Goal: Task Accomplishment & Management: Manage account settings

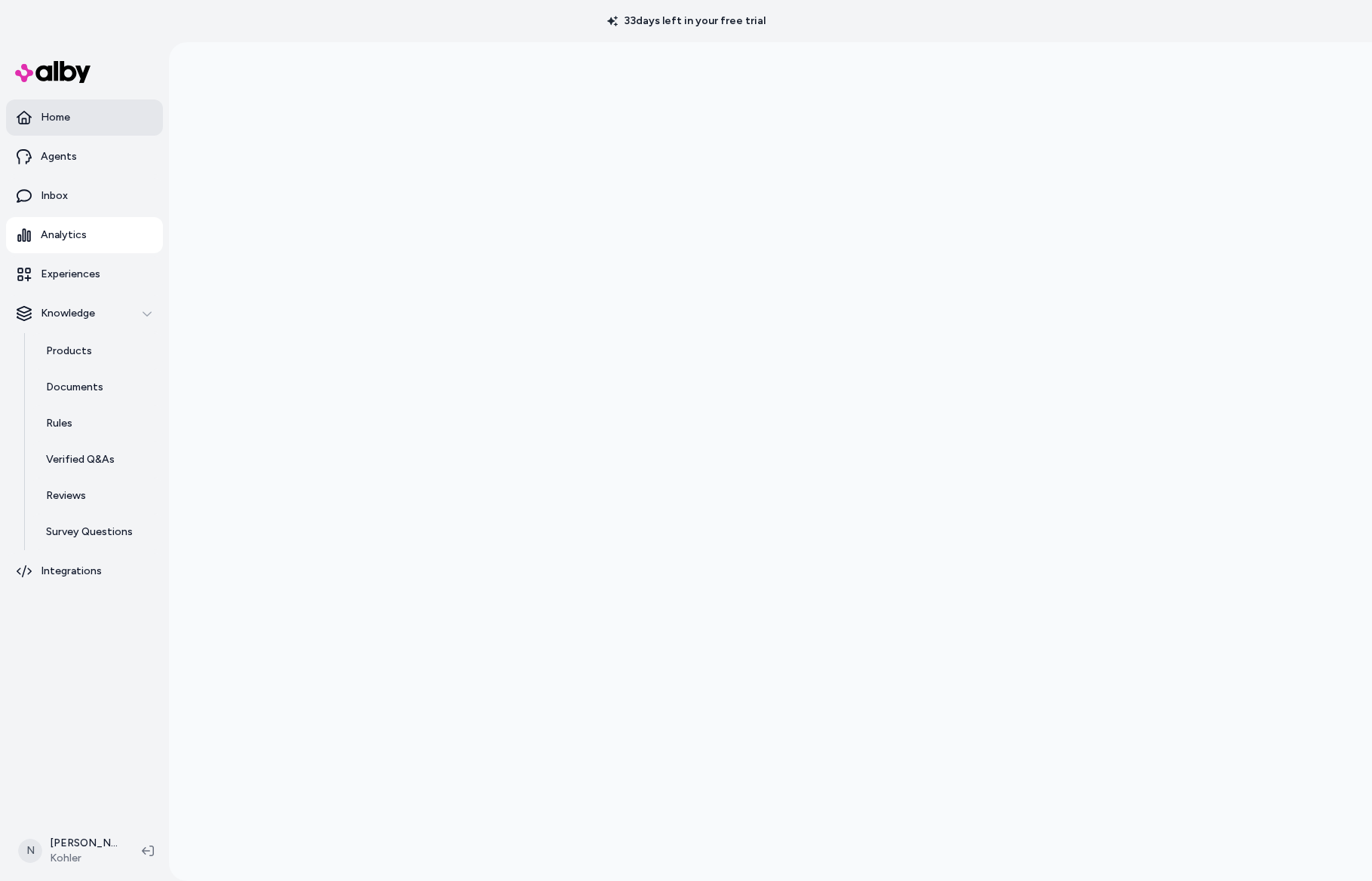
click at [59, 116] on p "Home" at bounding box center [55, 118] width 30 height 15
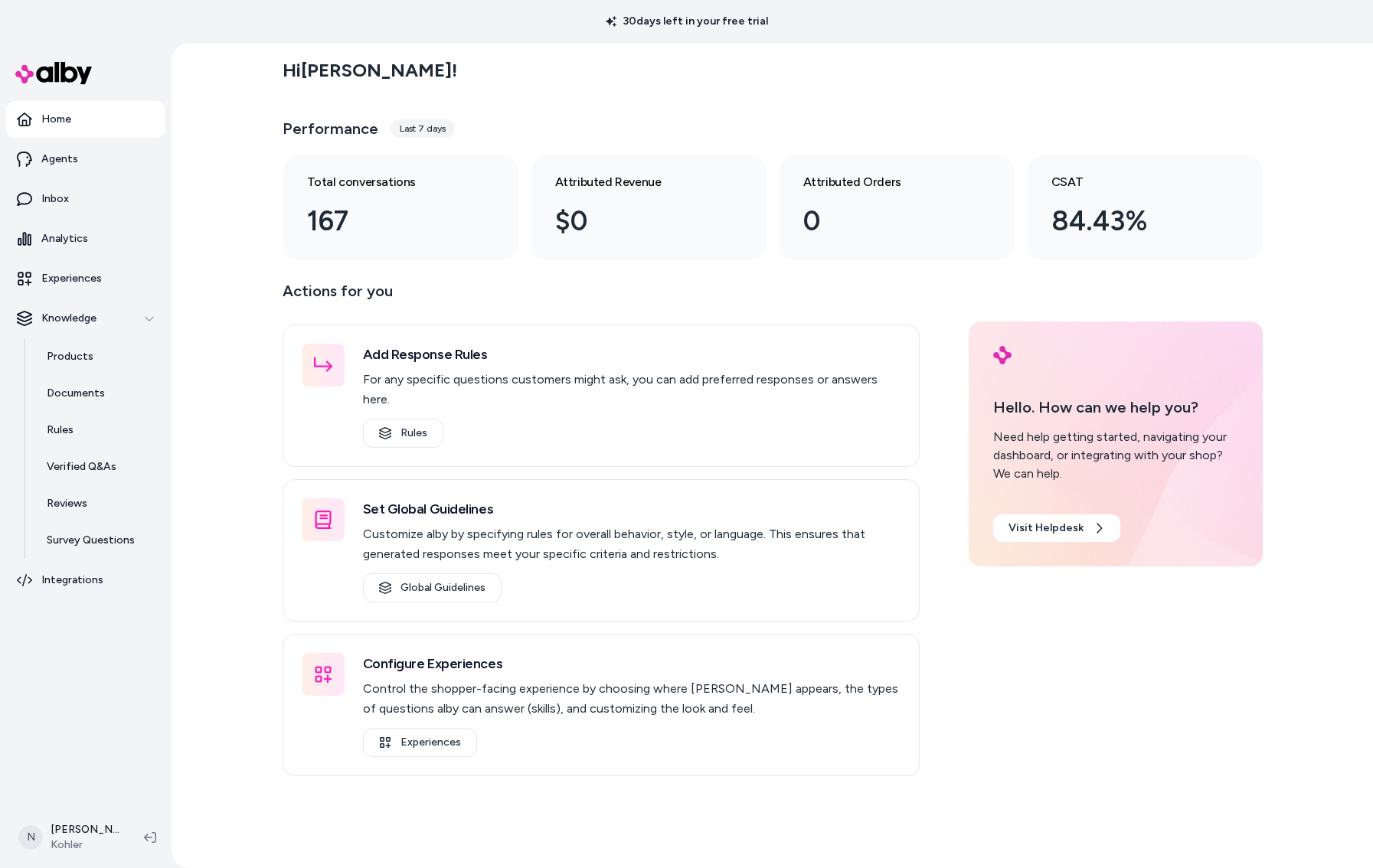
click at [407, 132] on div "Last 7 days" at bounding box center [423, 129] width 64 height 18
click at [68, 234] on p "Analytics" at bounding box center [64, 239] width 47 height 15
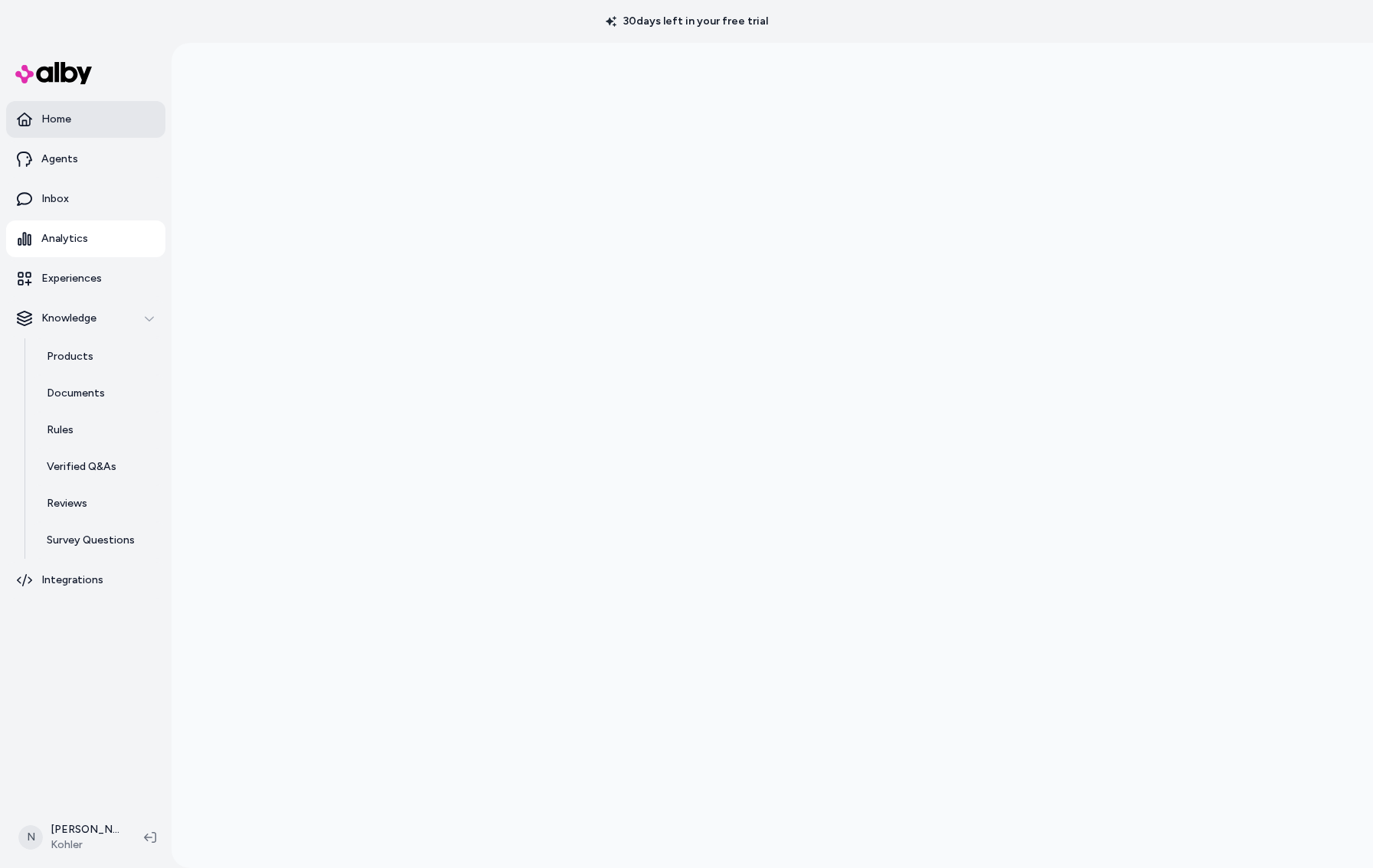
click at [104, 114] on link "Home" at bounding box center [85, 120] width 159 height 37
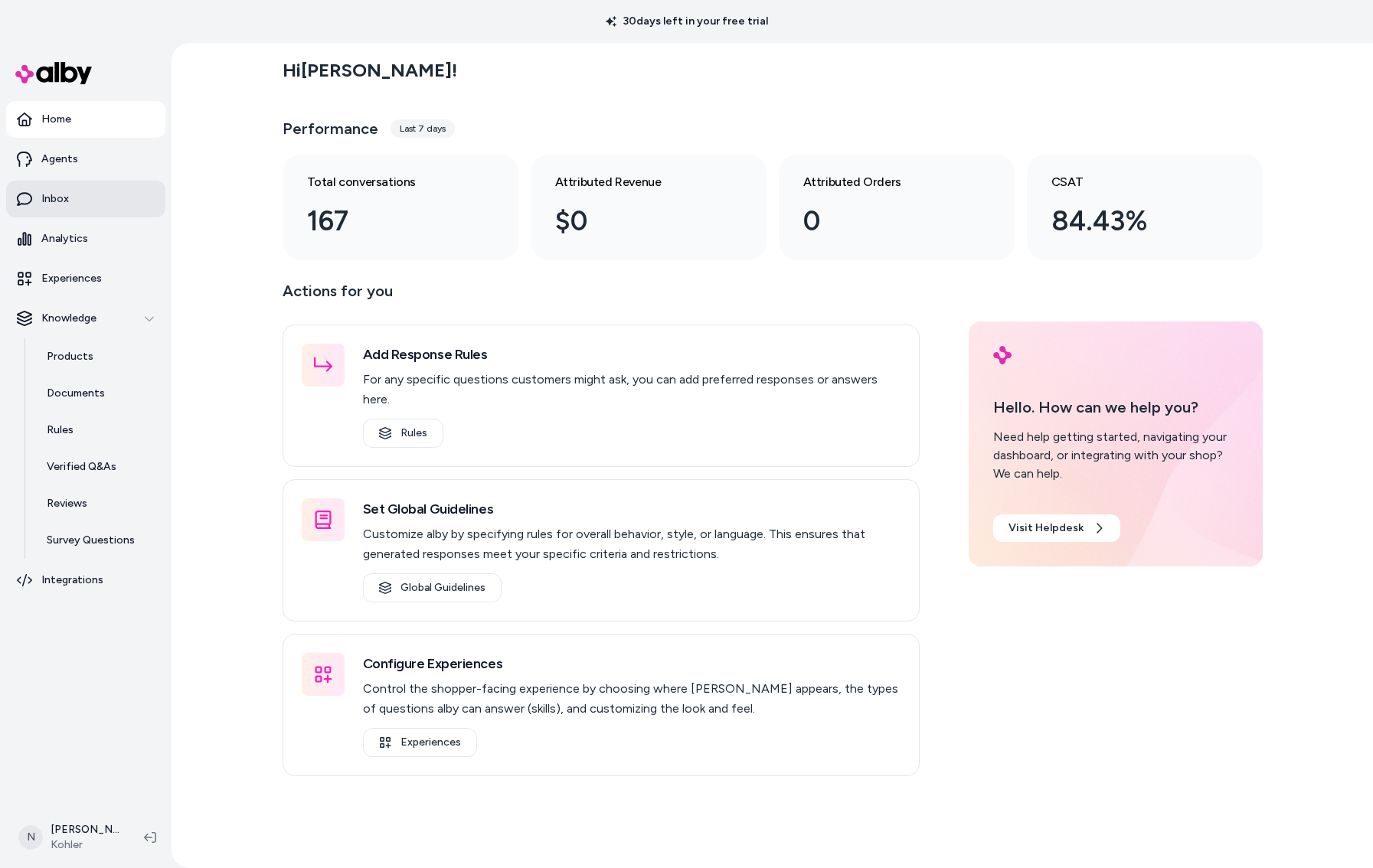
click at [68, 187] on link "Inbox" at bounding box center [85, 199] width 159 height 37
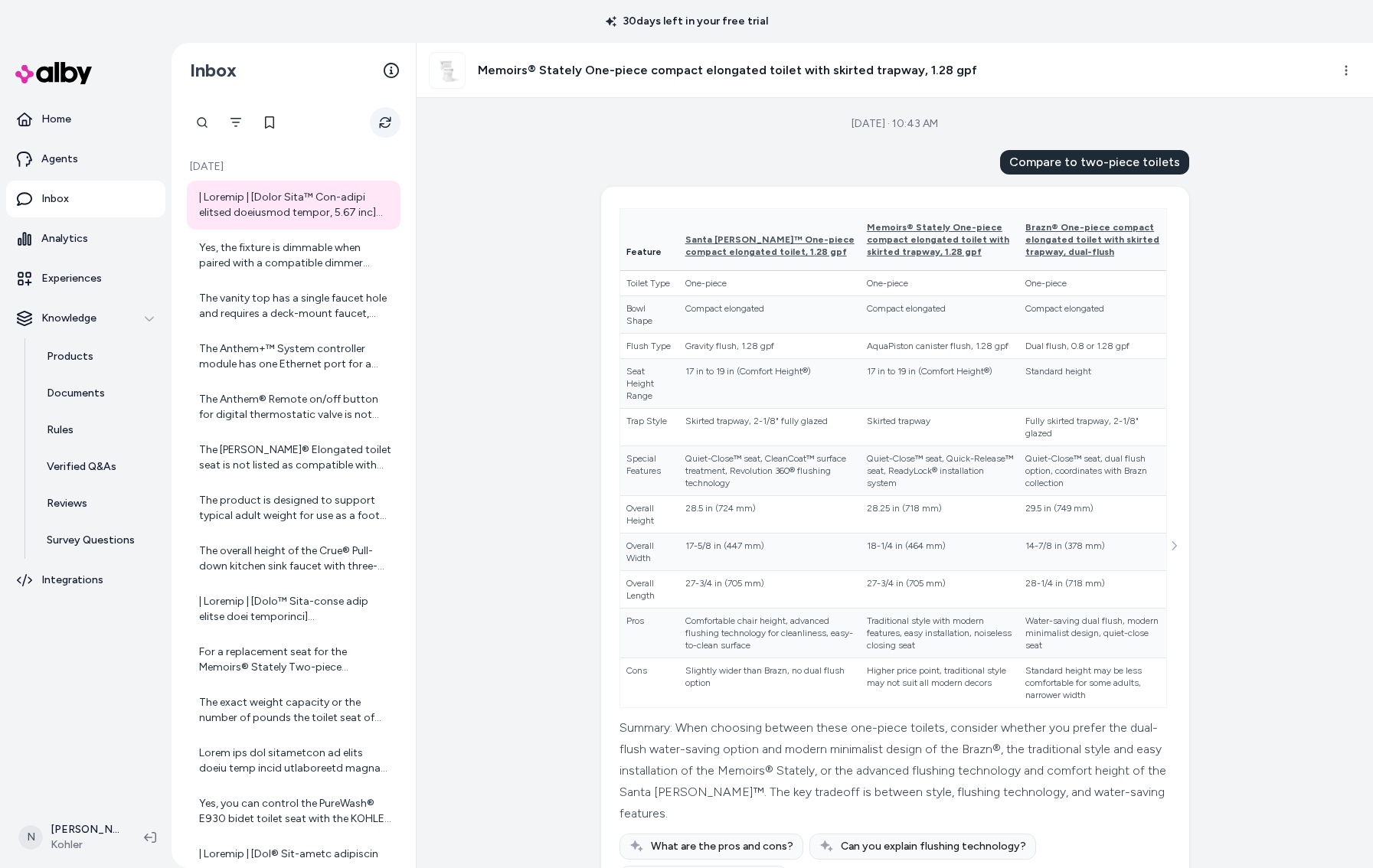
click at [396, 126] on button "Refresh" at bounding box center [385, 122] width 31 height 31
click at [373, 203] on icon at bounding box center [378, 205] width 13 height 13
click at [290, 256] on div "Yes, the fixture is dimmable when paired with a compatible dimmer switch and bu…" at bounding box center [296, 255] width 193 height 31
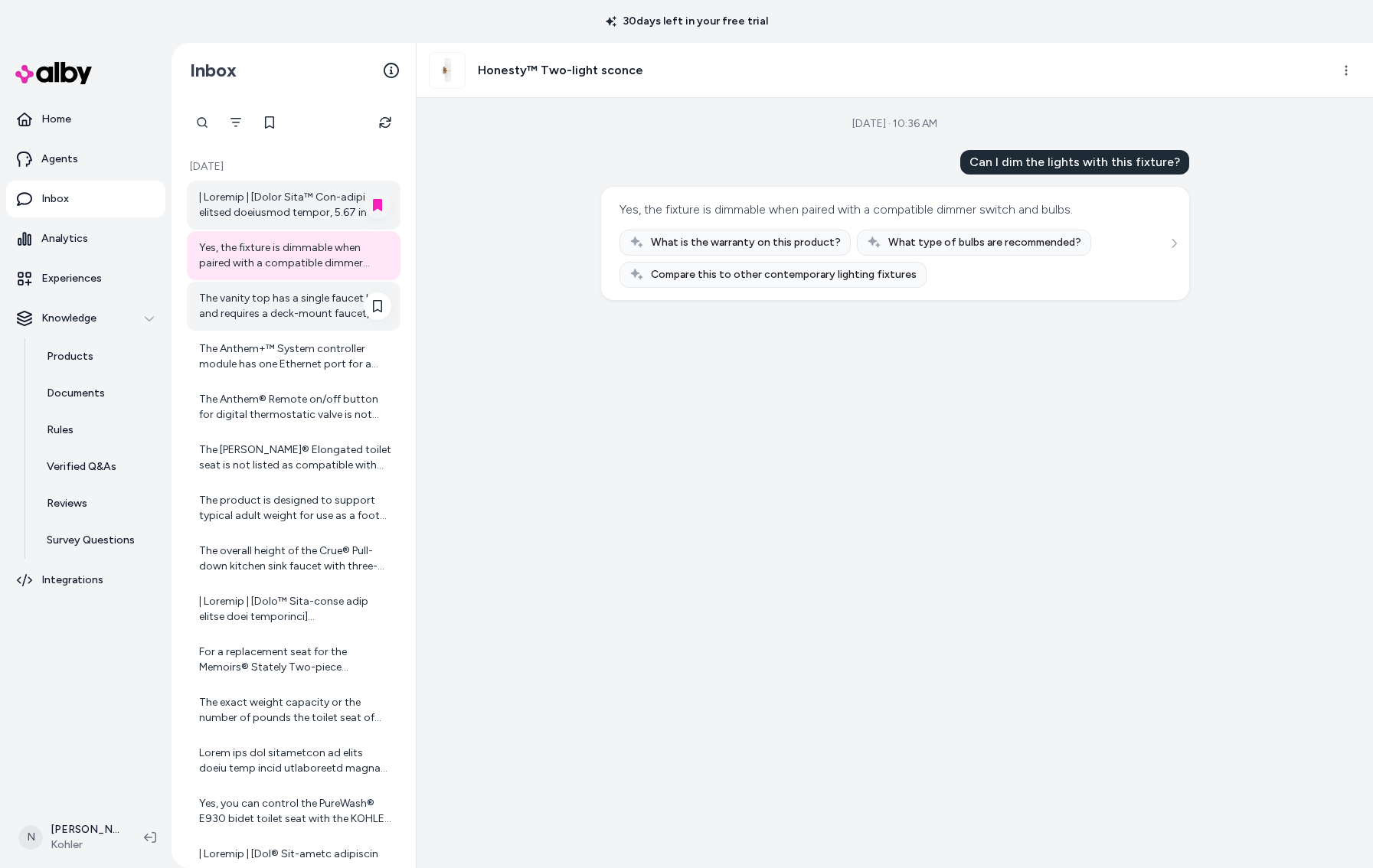
click at [299, 302] on div "The vanity top has a single faucet hole and requires a deck-mount faucet, which…" at bounding box center [296, 306] width 193 height 31
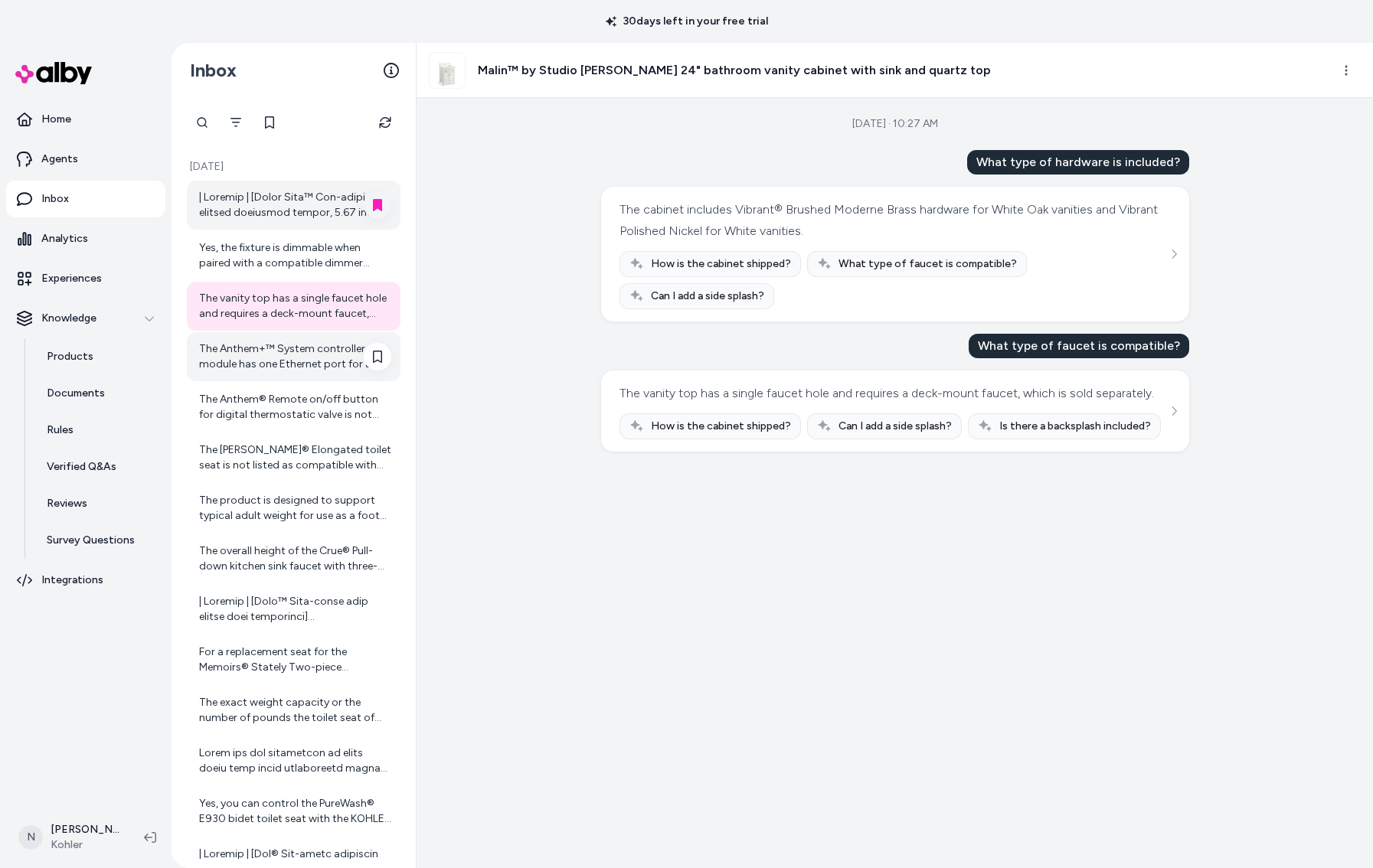
click at [238, 345] on div "The Anthem+™ System controller module has one Ethernet port for a hardwire conn…" at bounding box center [296, 357] width 193 height 31
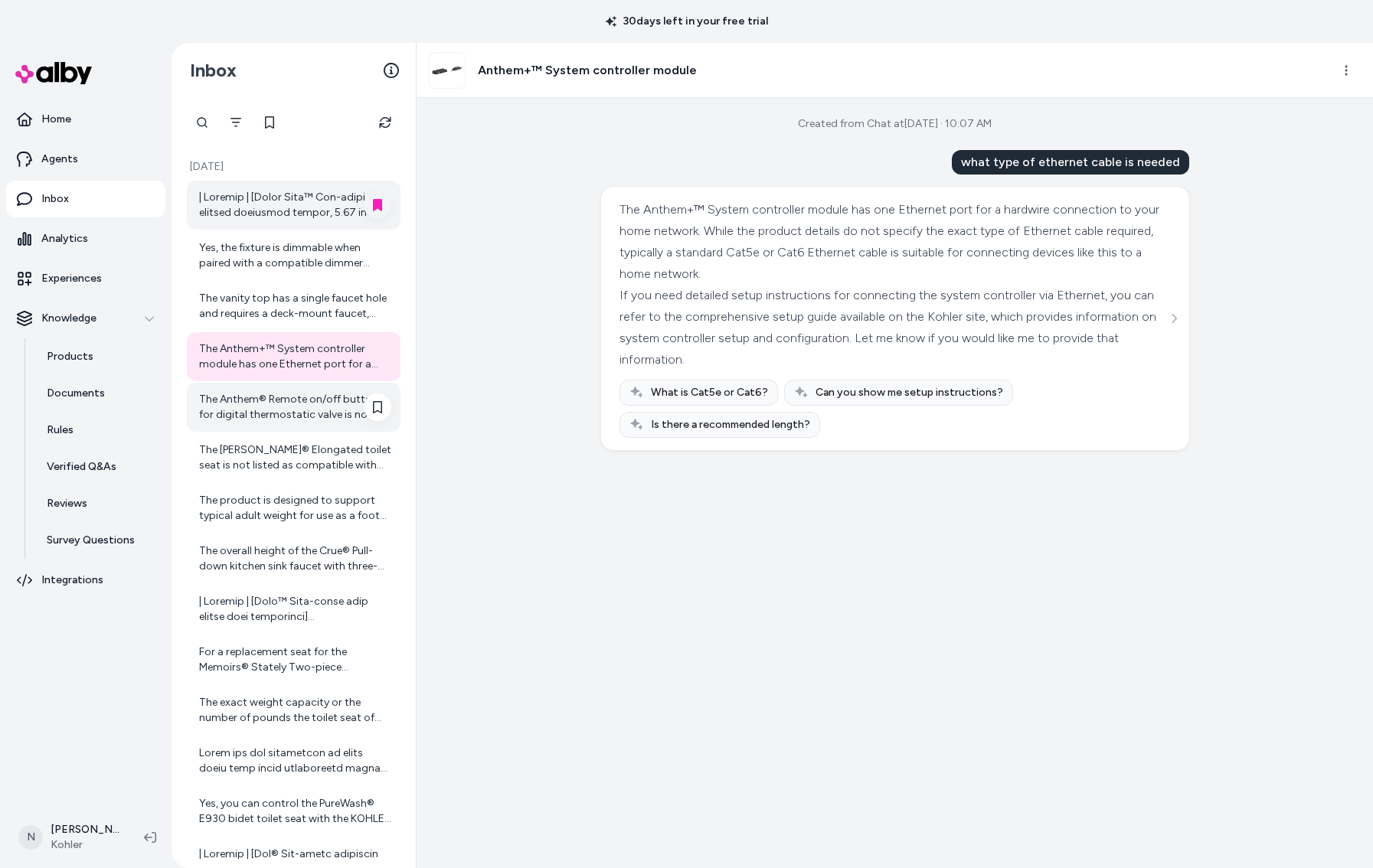
click at [257, 421] on div "The Anthem® Remote on/off button for digital thermostatic valve is not listed a…" at bounding box center [296, 407] width 193 height 31
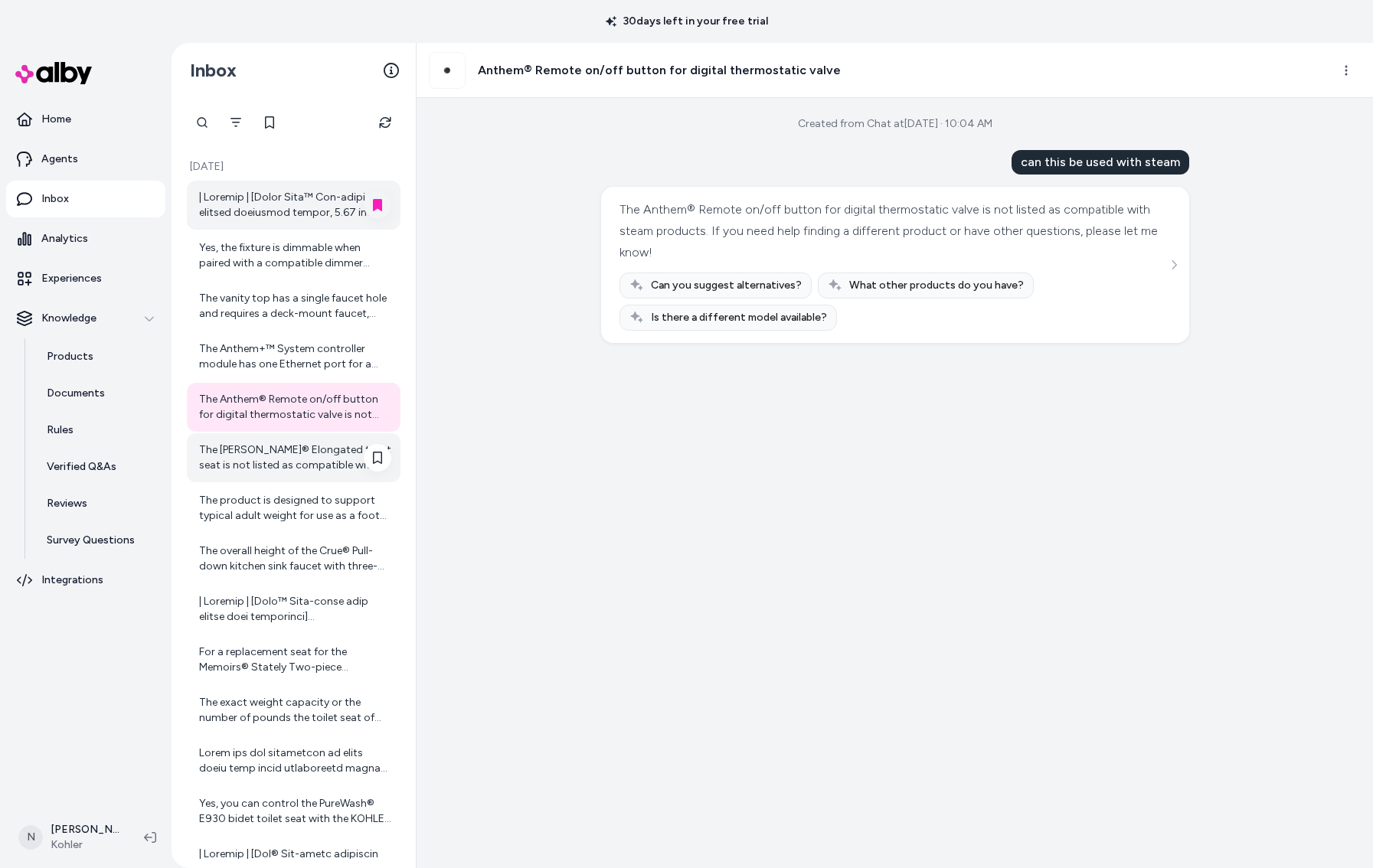
click at [292, 445] on div "The Kathryn® Elongated toilet seat is not listed as compatible with the toilet …" at bounding box center [296, 458] width 193 height 31
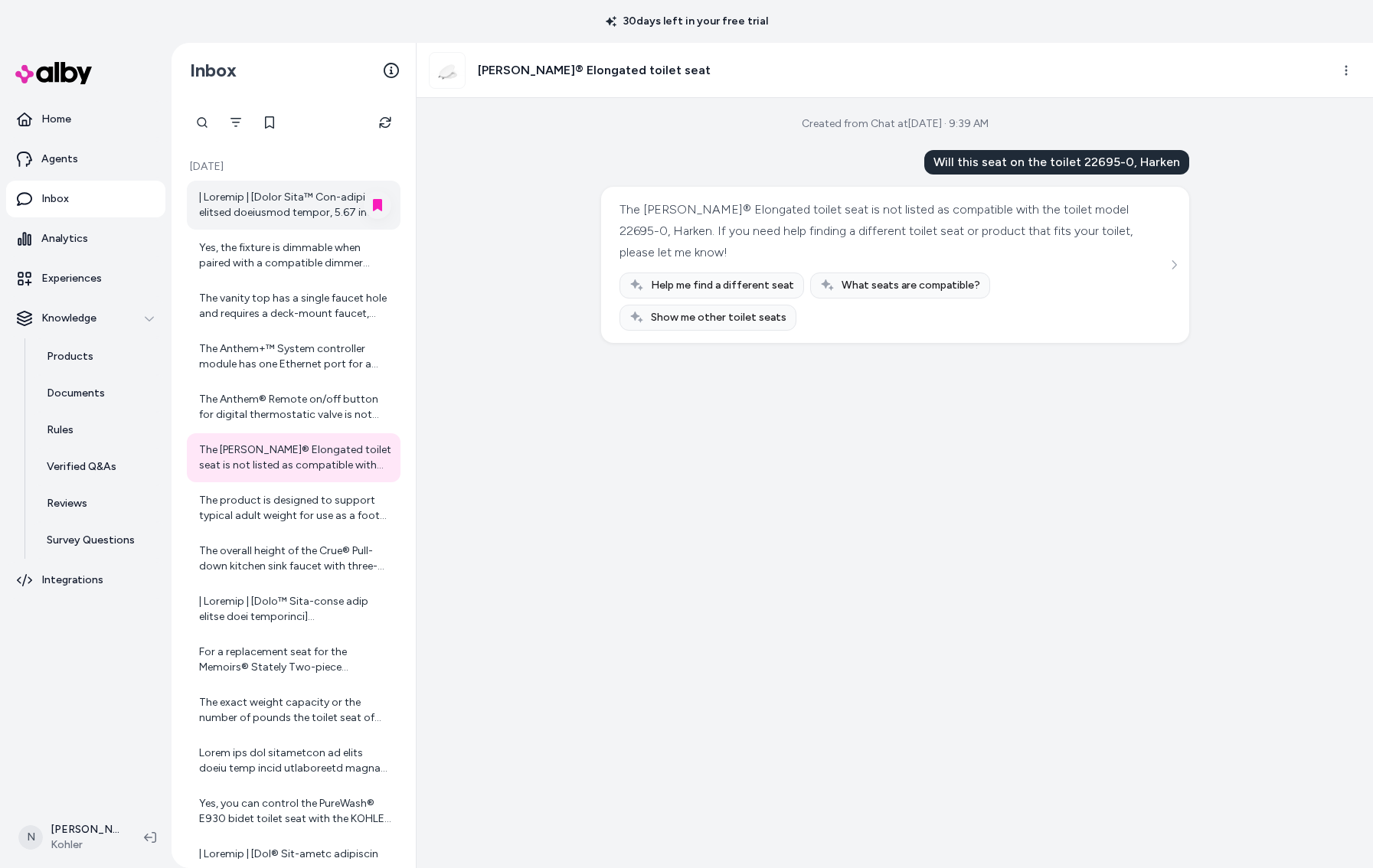
click at [1088, 160] on div "Will this seat on the toilet 22695-0, Harken" at bounding box center [1057, 162] width 265 height 24
drag, startPoint x: 1089, startPoint y: 164, endPoint x: 1134, endPoint y: 166, distance: 45.0
click at [1134, 166] on div "Will this seat on the toilet 22695-0, Harken" at bounding box center [1057, 162] width 265 height 24
copy div "22695-0"
click at [378, 458] on icon at bounding box center [378, 458] width 13 height 13
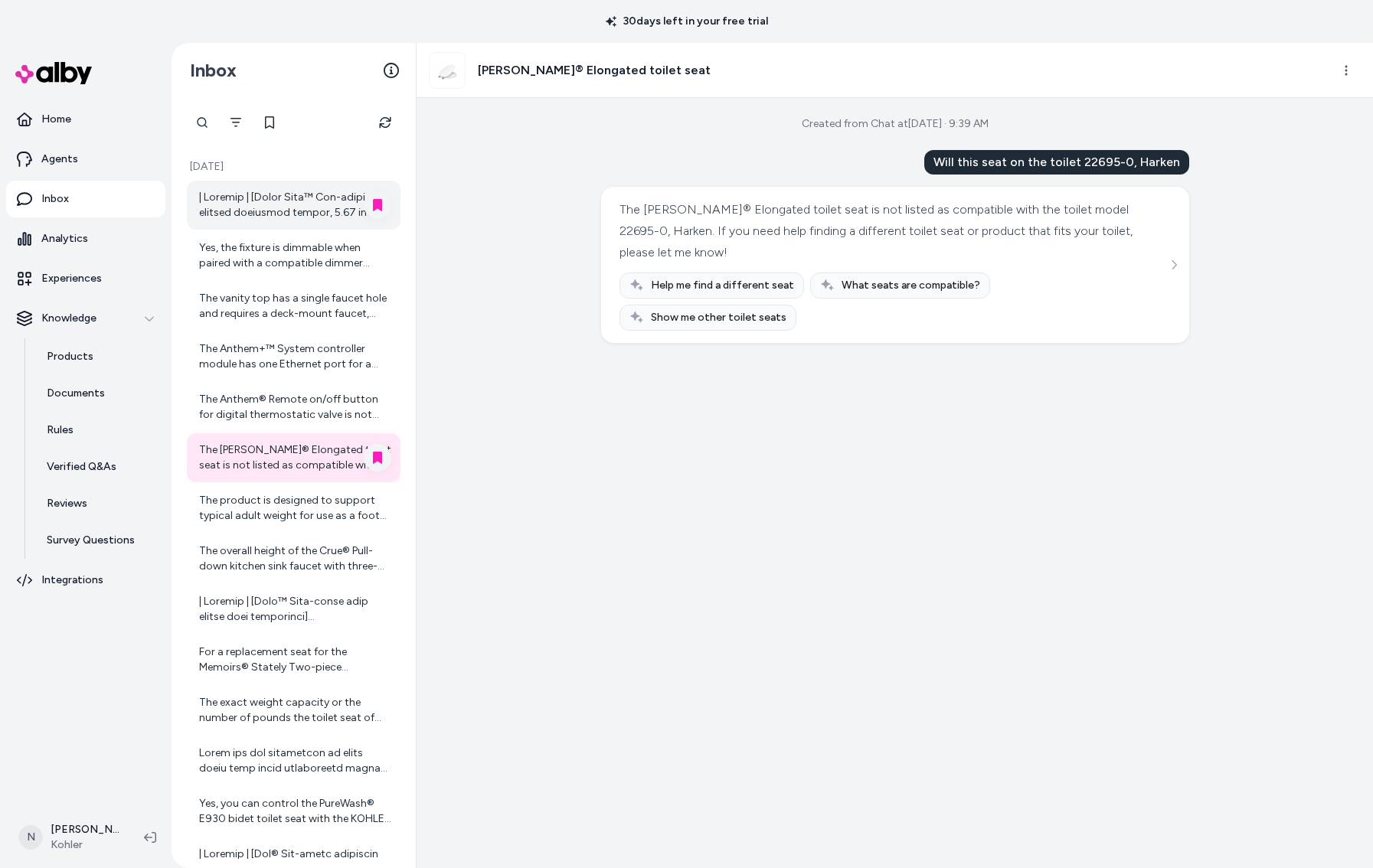
click at [501, 166] on div "Created from Chat at Aug 25, 2025 · 9:39 AM Will this seat on the toilet 22695-…" at bounding box center [895, 483] width 957 height 770
click at [1177, 259] on icon "See more" at bounding box center [1174, 265] width 11 height 11
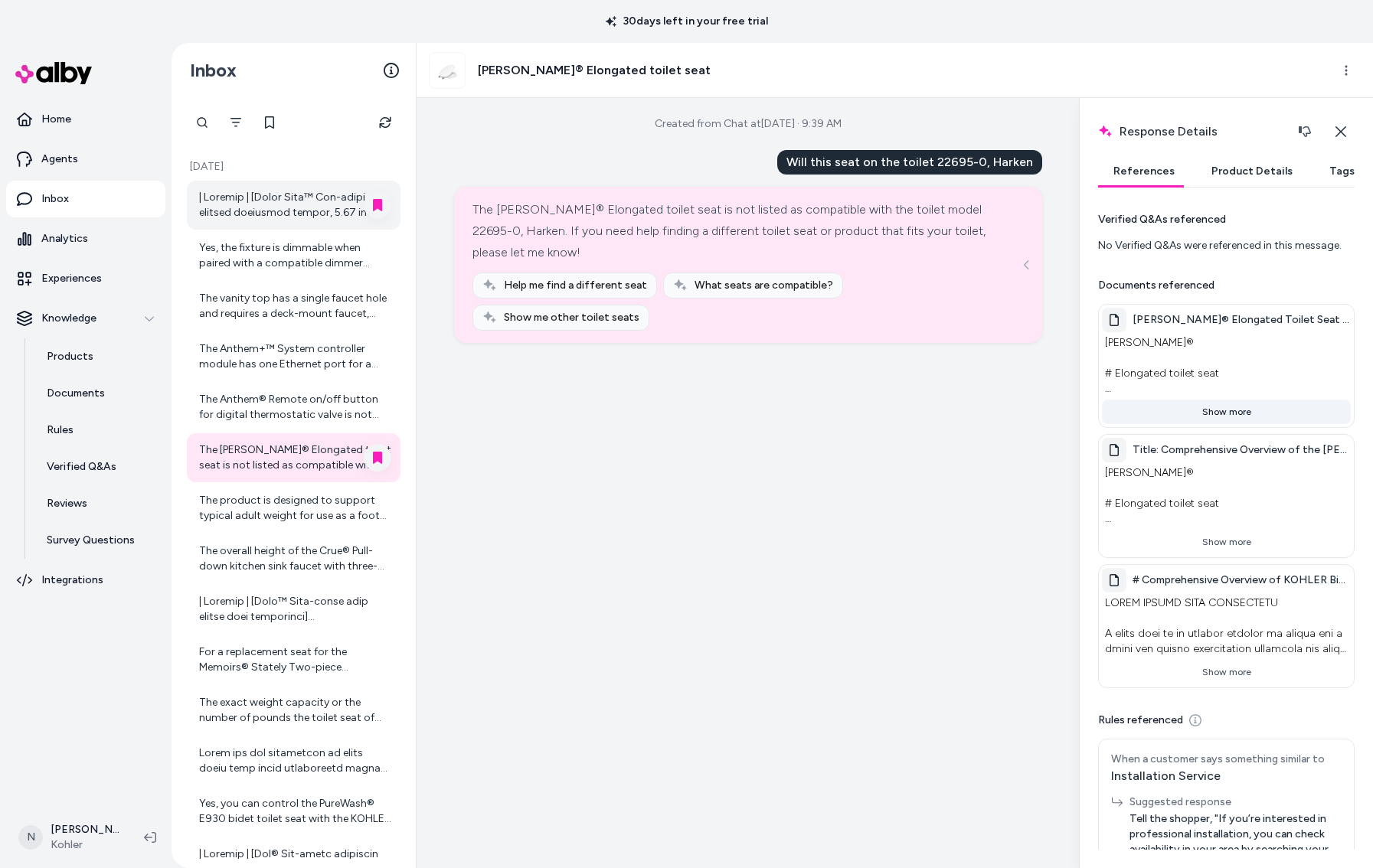
click at [1224, 415] on button "Show more" at bounding box center [1226, 412] width 249 height 24
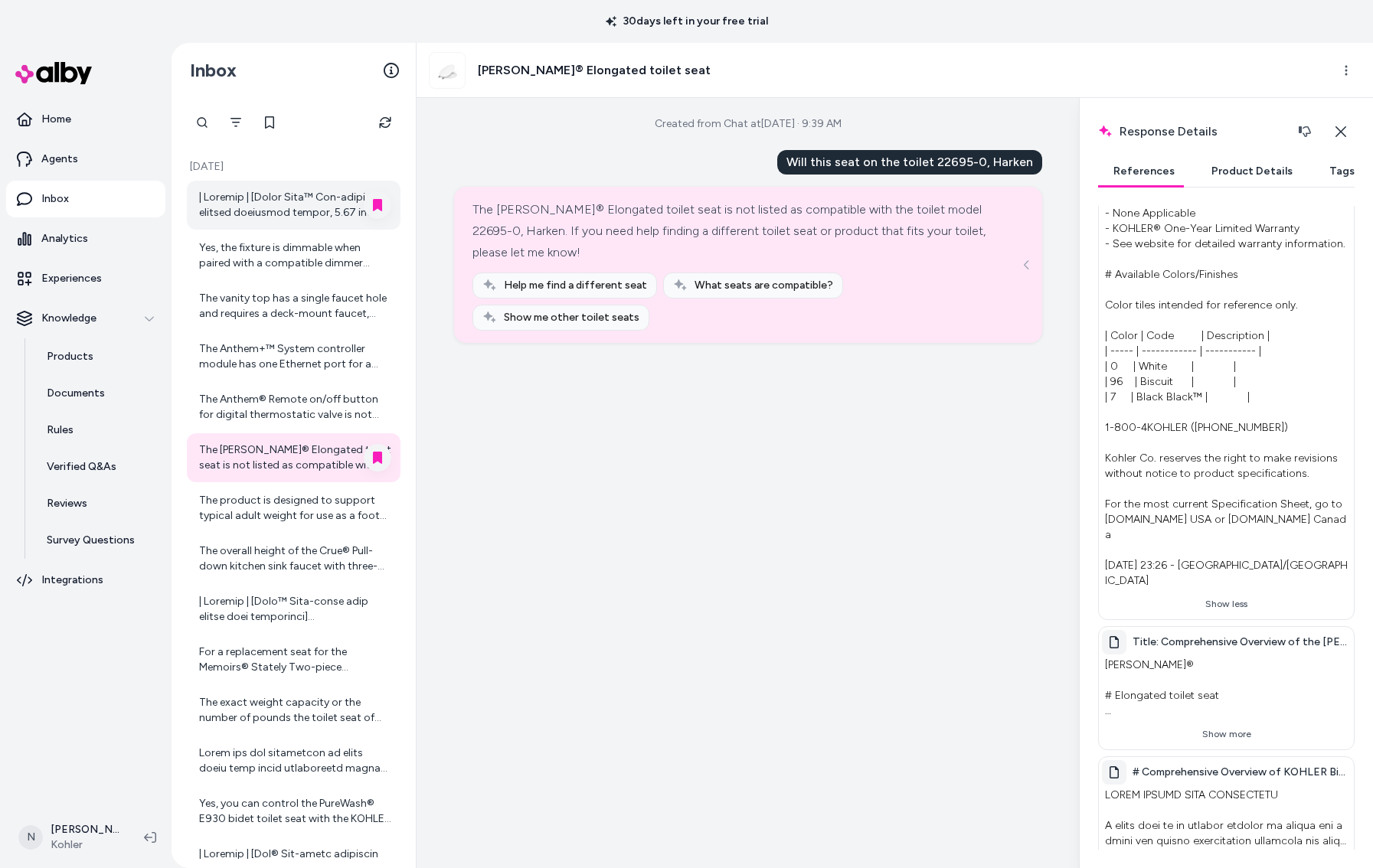
scroll to position [544, 0]
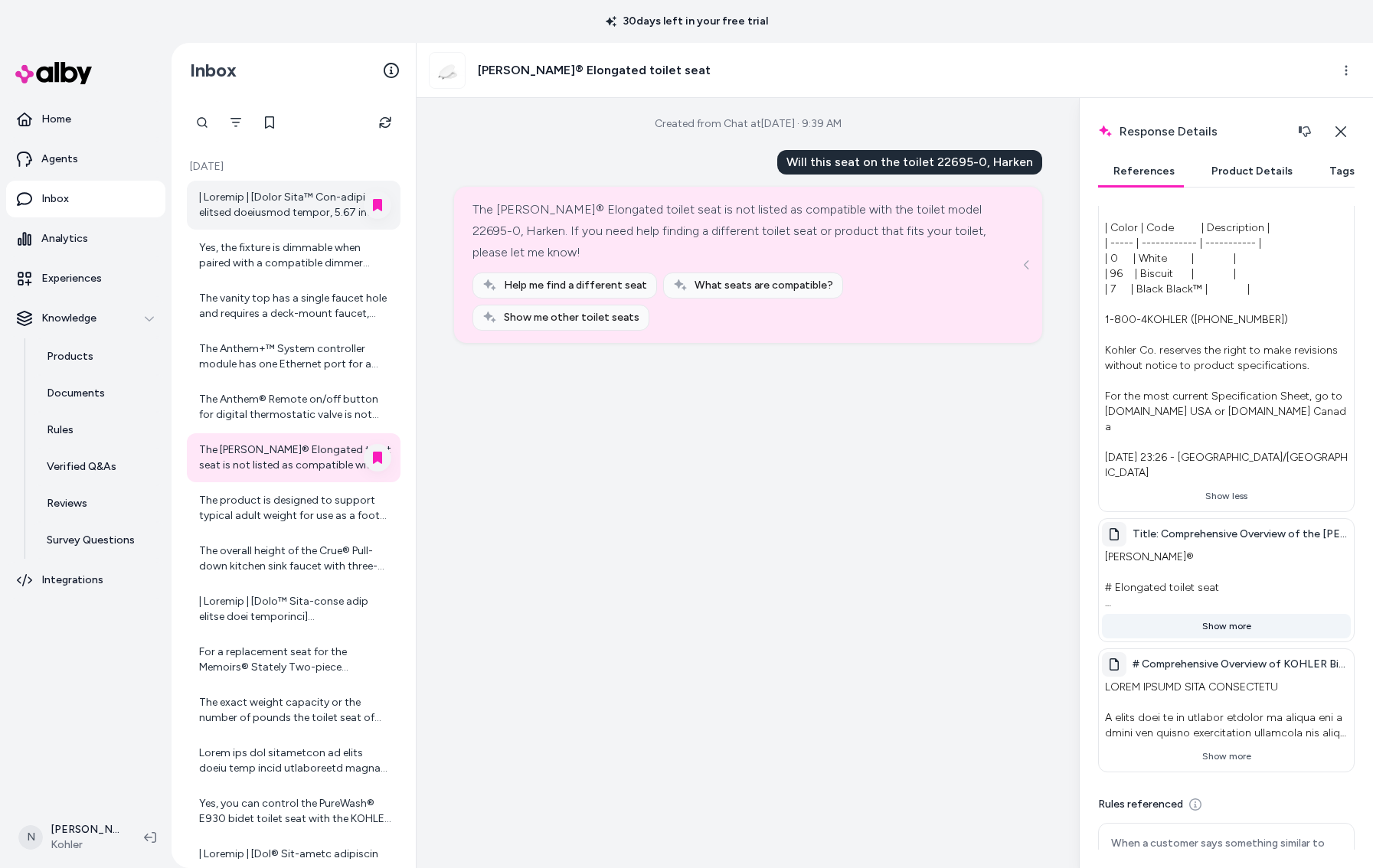
click at [1234, 614] on button "Show more" at bounding box center [1226, 626] width 249 height 24
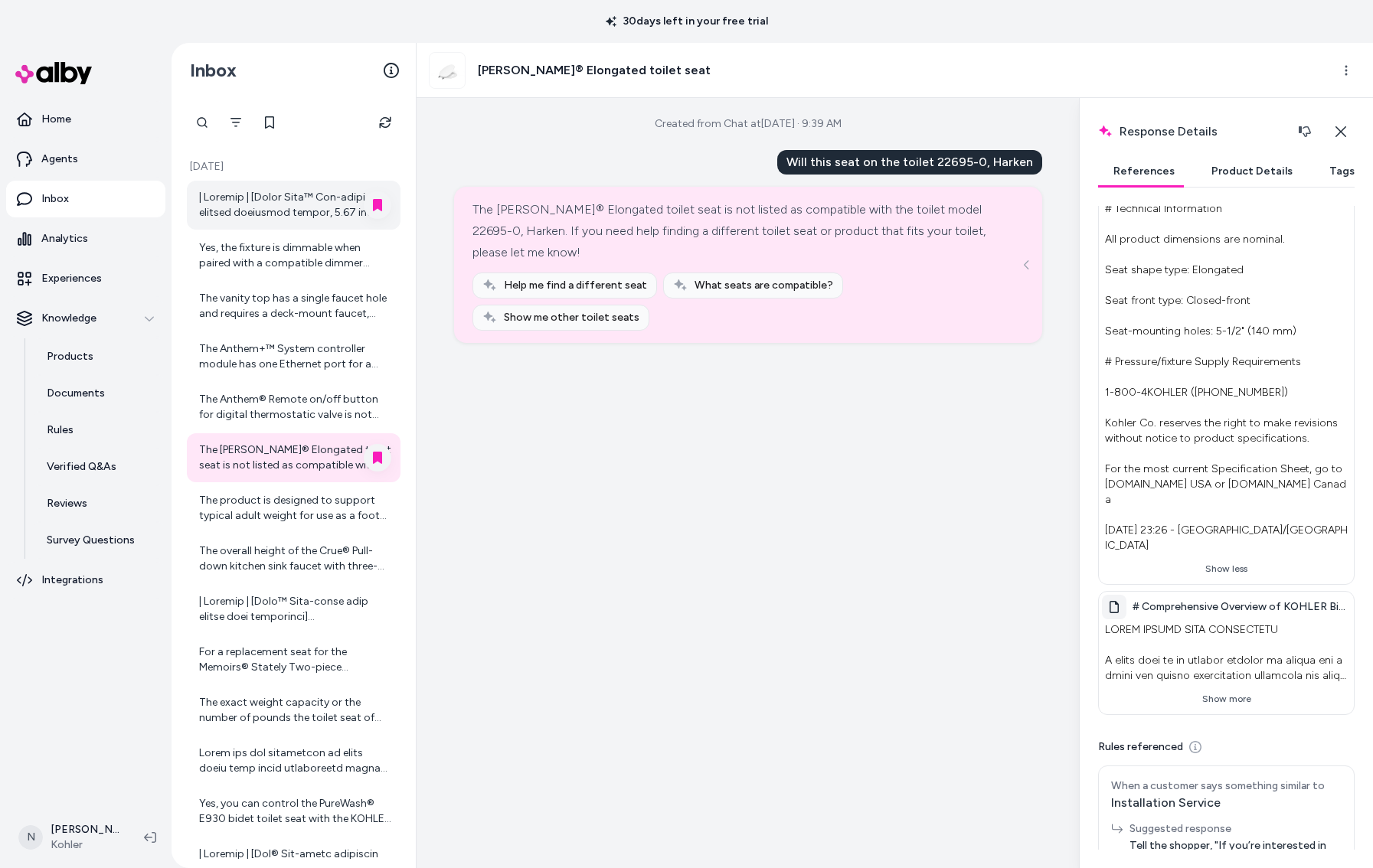
scroll to position [1179, 0]
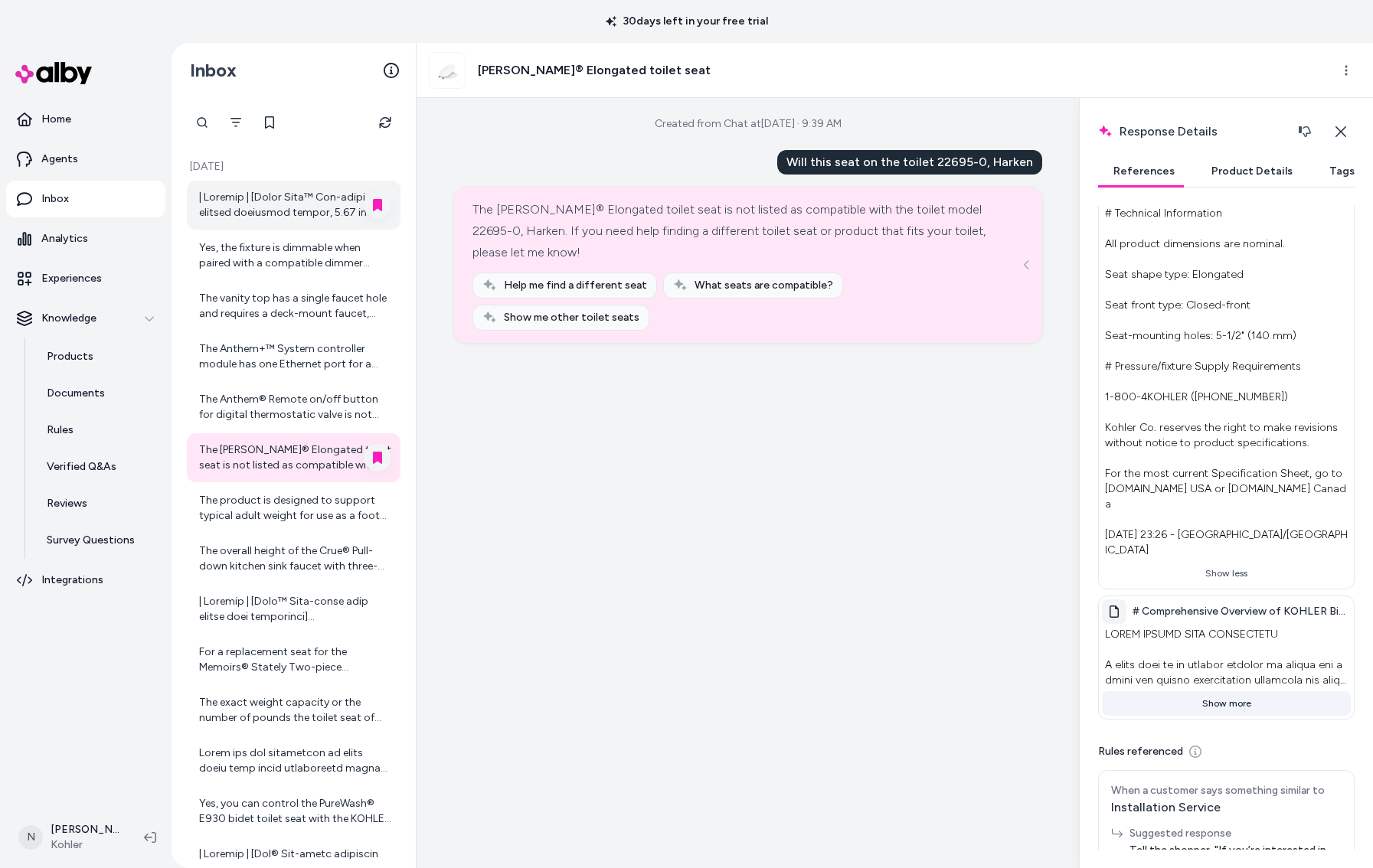
click at [1232, 691] on button "Show more" at bounding box center [1226, 703] width 249 height 24
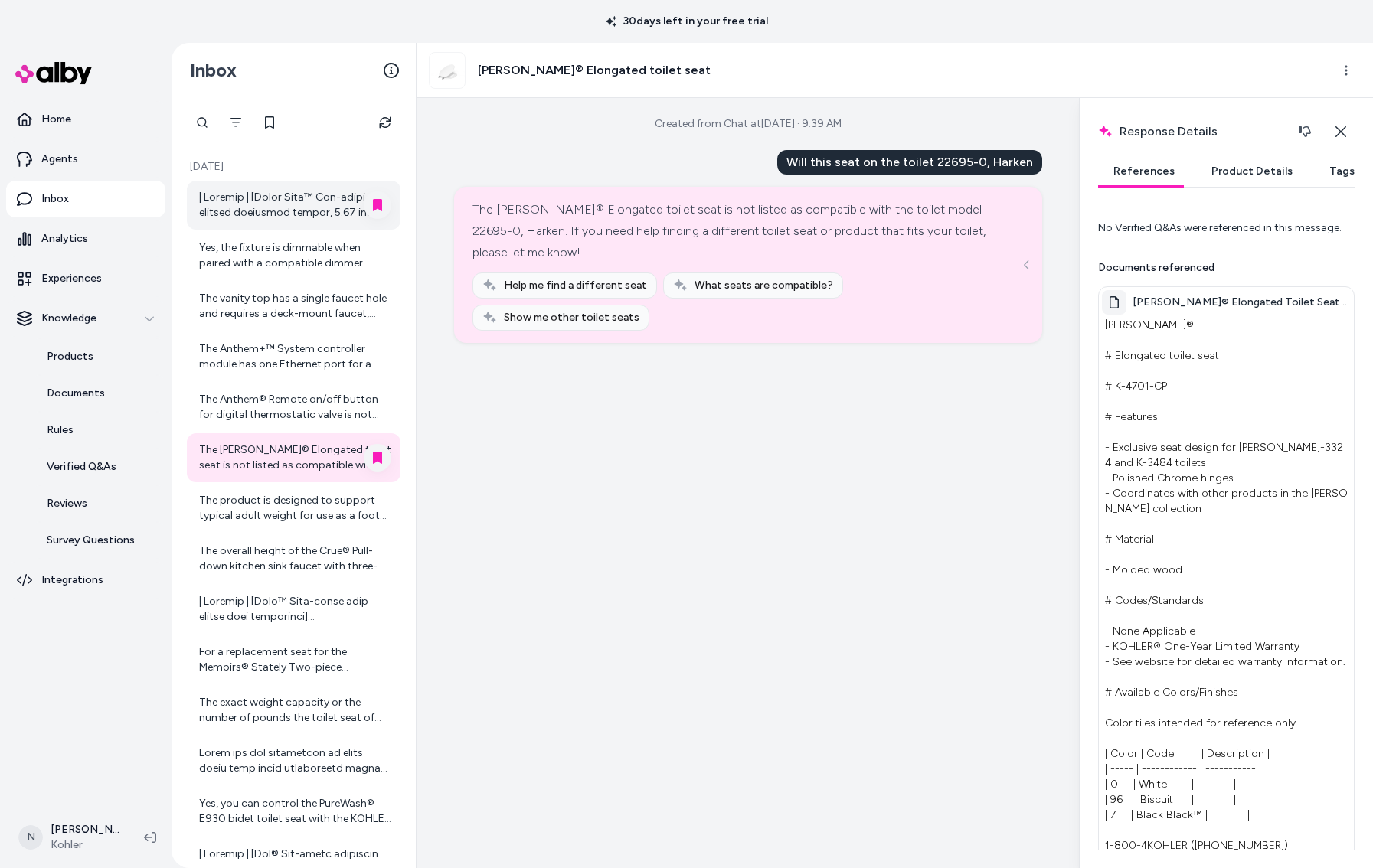
scroll to position [0, 0]
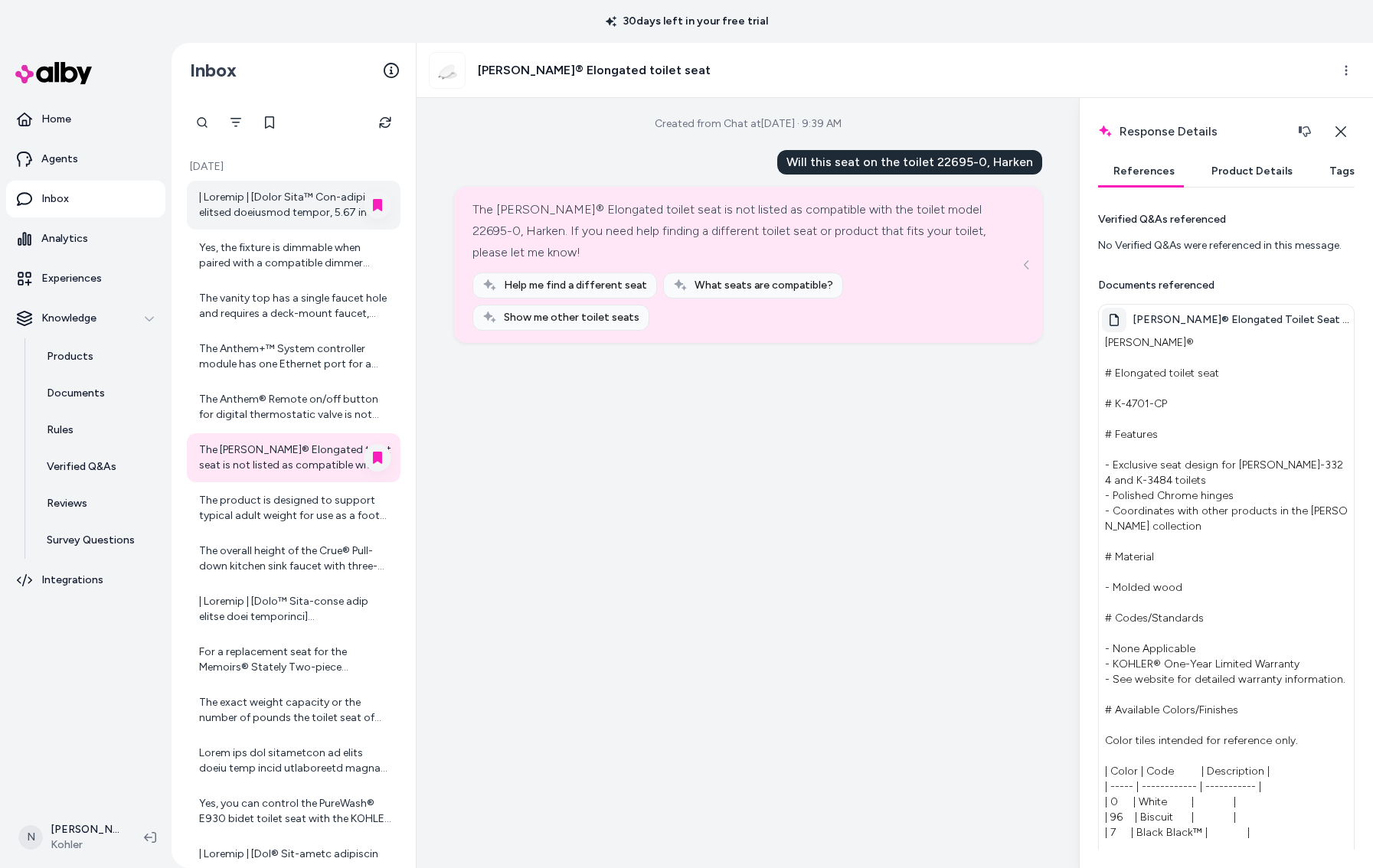
click at [1229, 167] on button "Product Details" at bounding box center [1252, 172] width 112 height 31
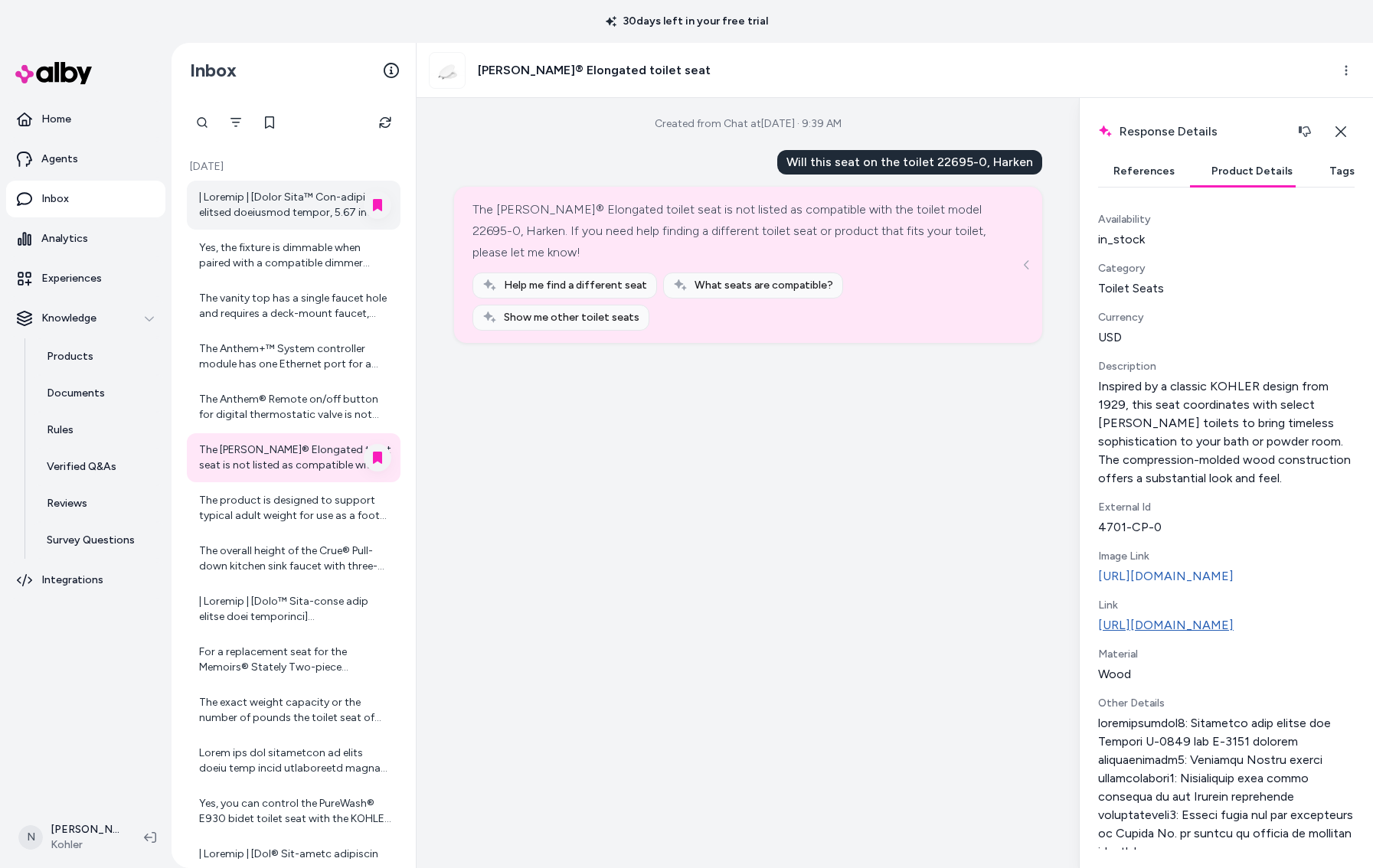
click at [1211, 634] on link "https://www.kohler.com/en/product-details?skuNumber=4701-CP-0" at bounding box center [1226, 625] width 256 height 18
click at [334, 510] on div "The product is designed to support typical adult weight for use as a foot ledge…" at bounding box center [296, 508] width 193 height 31
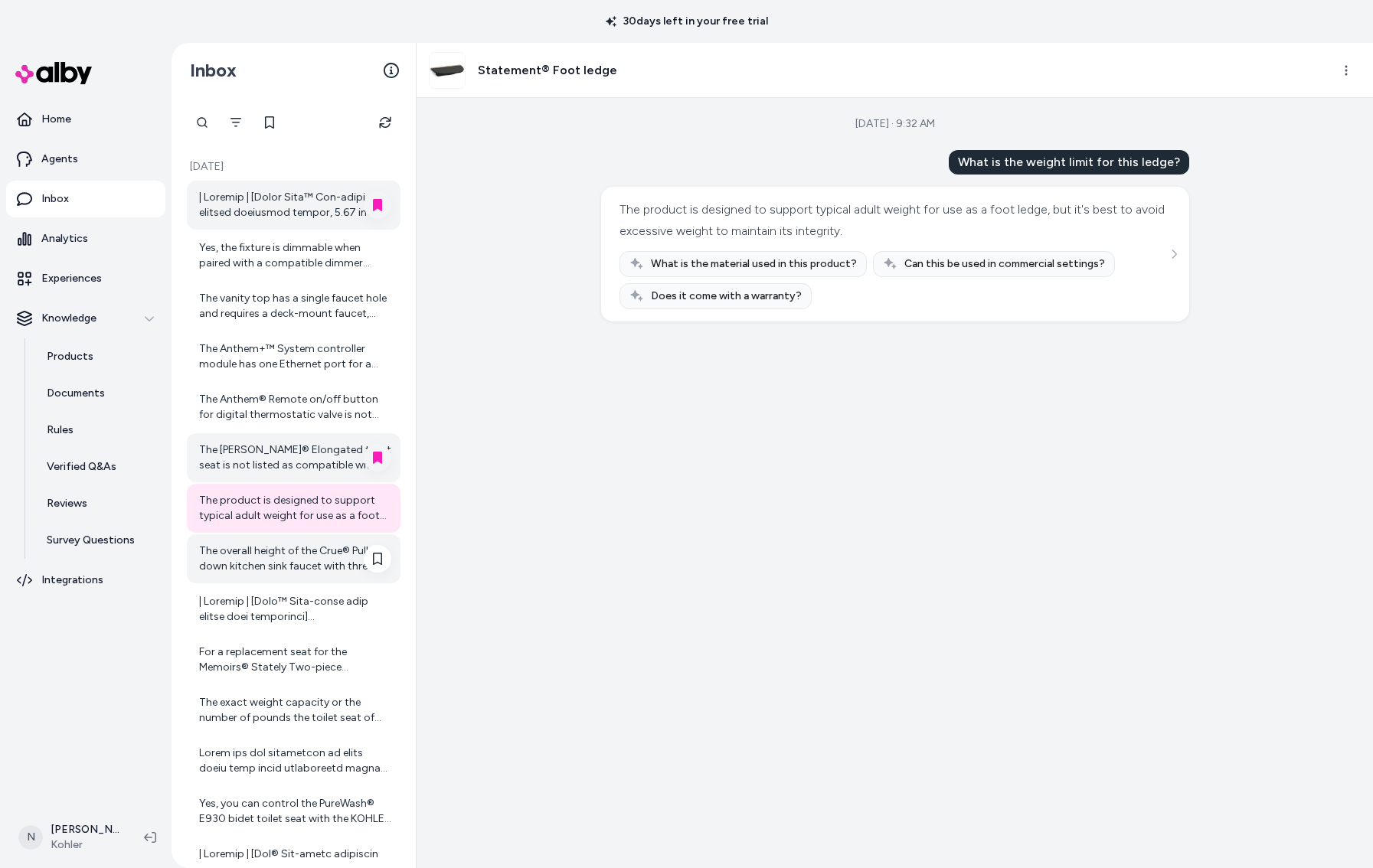
click at [248, 572] on div "The overall height of the Crue® Pull-down kitchen sink faucet with three-functi…" at bounding box center [296, 559] width 193 height 31
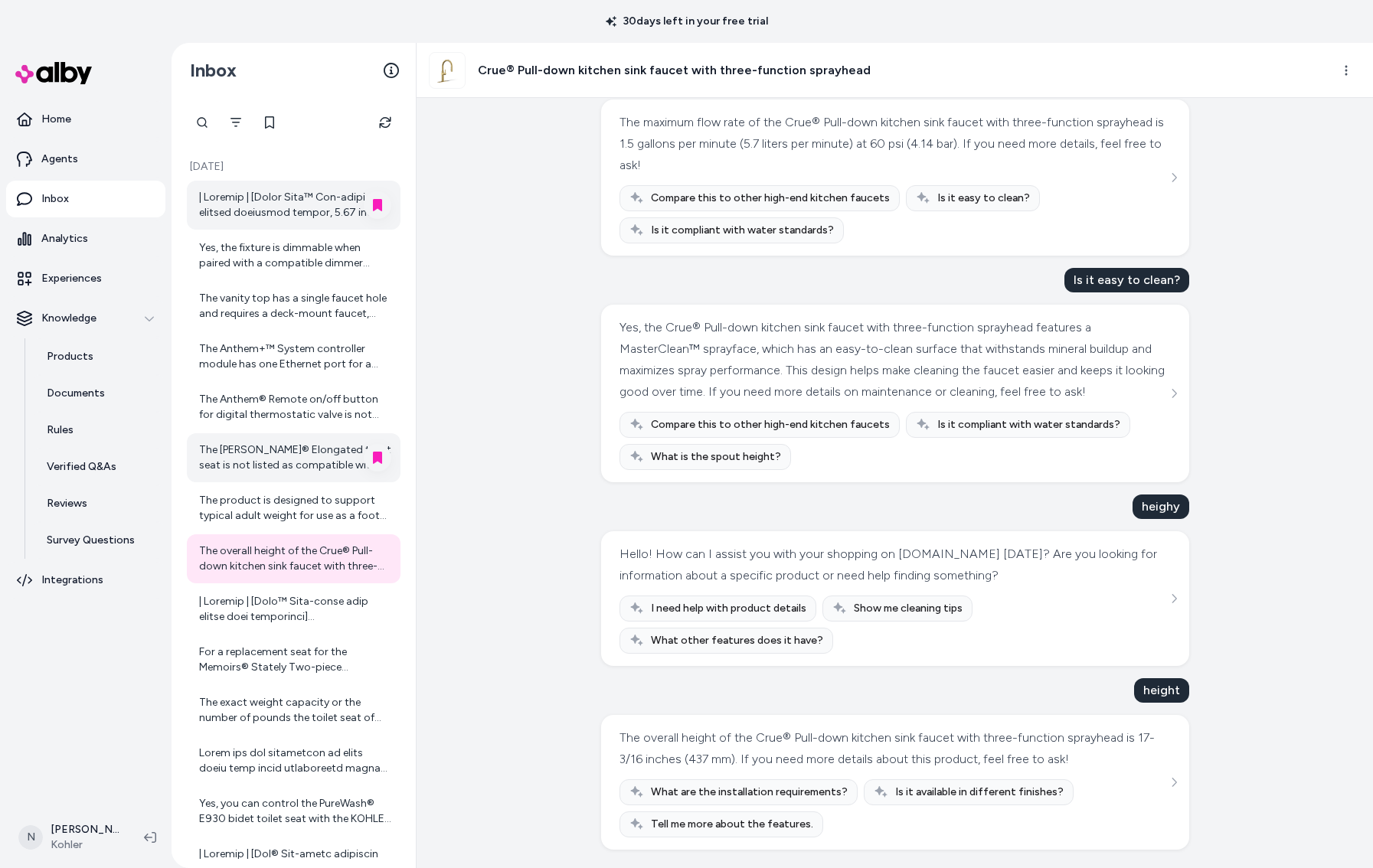
scroll to position [109, 0]
click at [294, 612] on div at bounding box center [296, 609] width 193 height 31
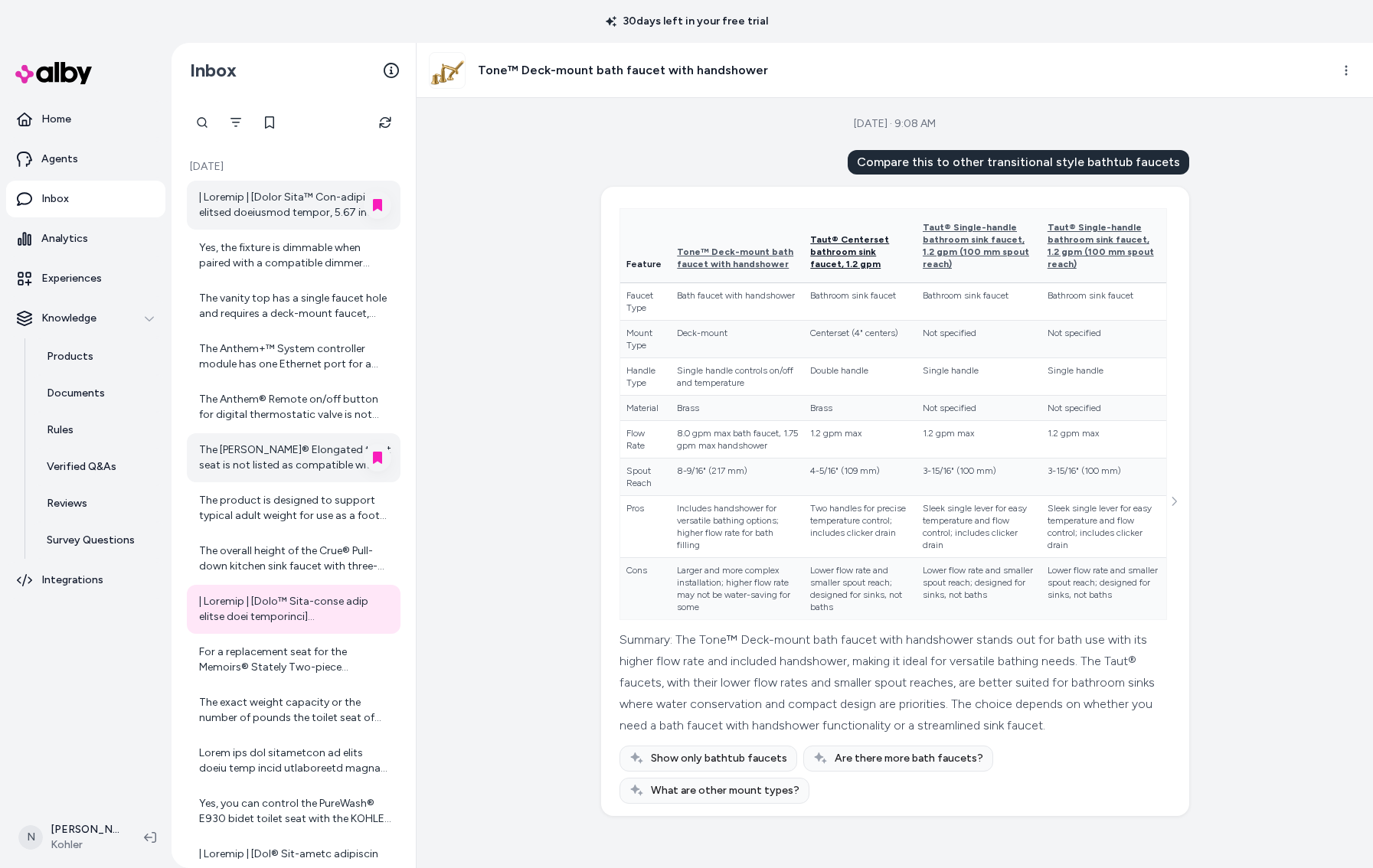
click at [826, 254] on span "Taut® Centerset bathroom sink faucet, 1.2 gpm" at bounding box center [850, 252] width 79 height 35
click at [377, 613] on icon at bounding box center [378, 609] width 9 height 13
click at [292, 675] on div "For a replacement seat for the Memoirs® Stately Two-piece elongated toilet, 1.2…" at bounding box center [293, 660] width 213 height 49
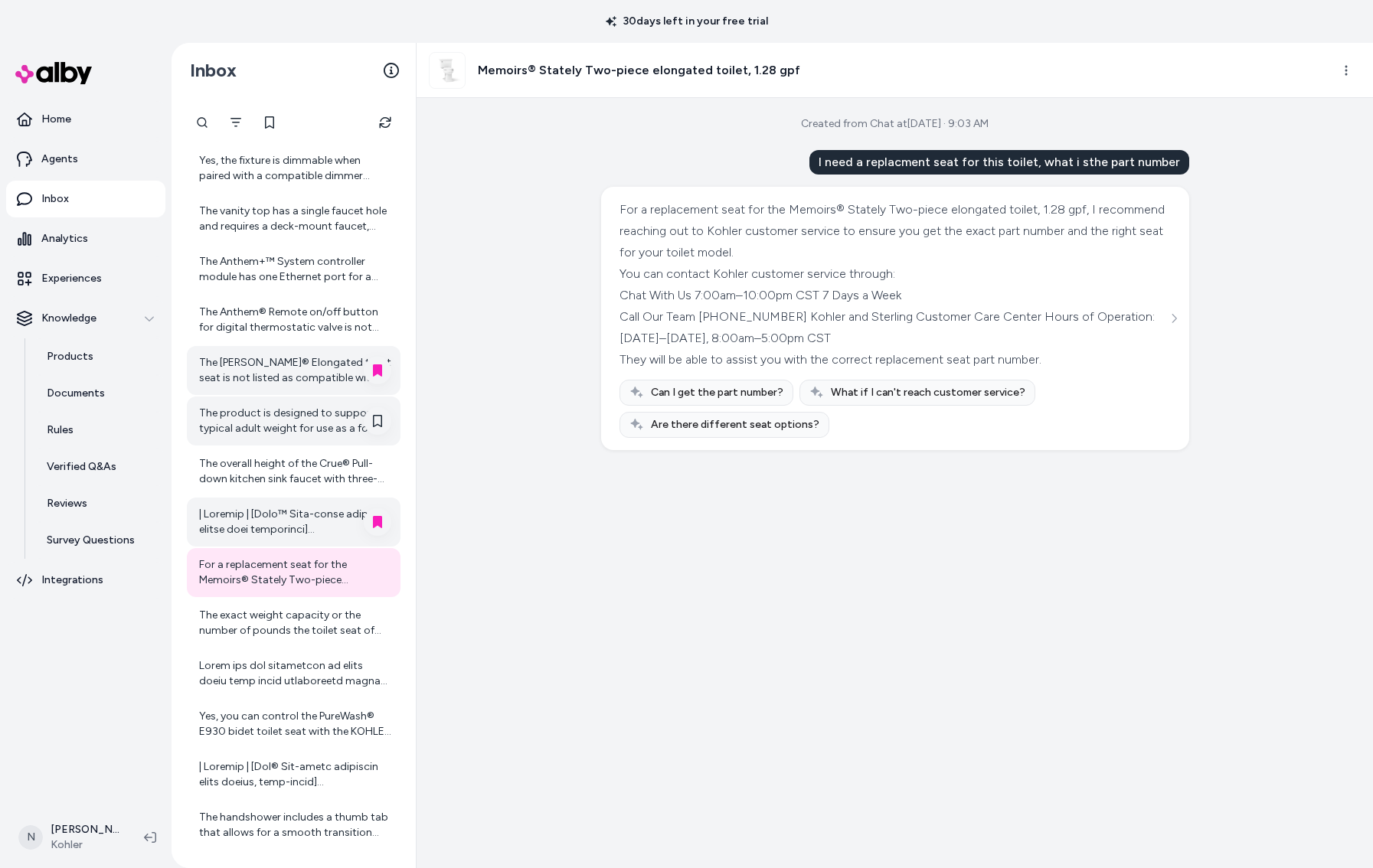
scroll to position [89, 0]
click at [311, 619] on div "The exact weight capacity or the number of pounds the toilet seat of the Leap™ …" at bounding box center [296, 622] width 193 height 31
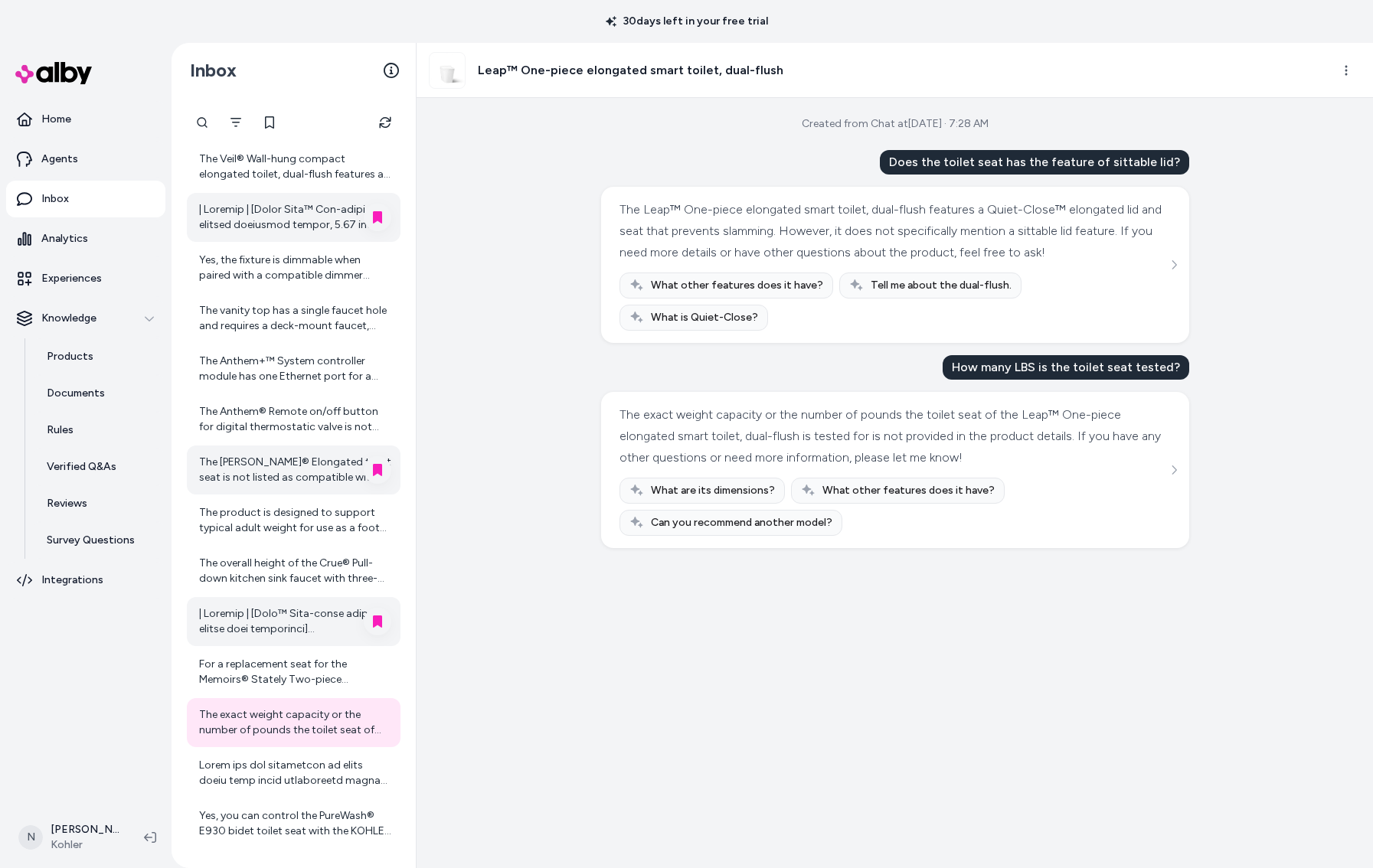
scroll to position [190, 0]
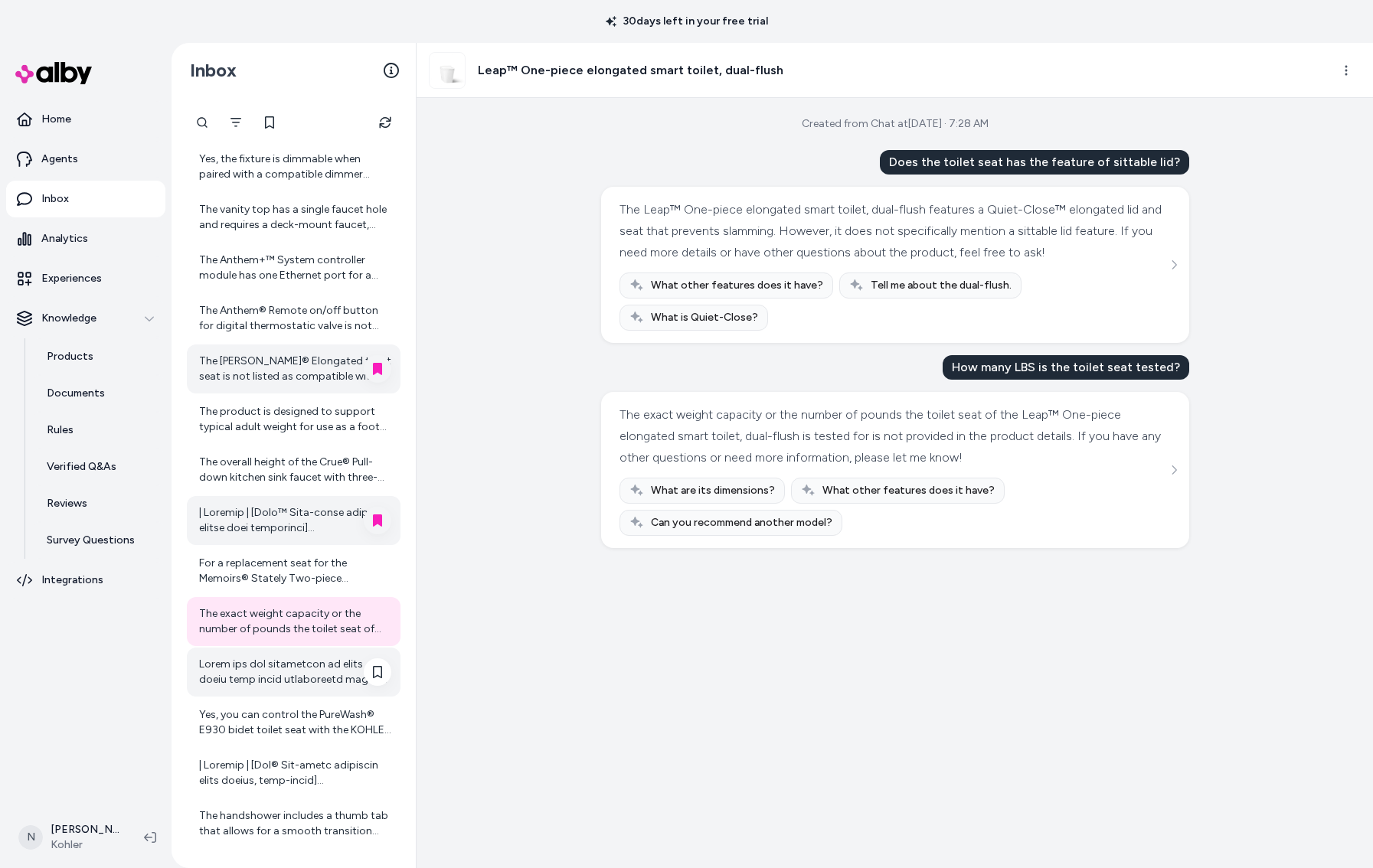
click at [251, 686] on div at bounding box center [296, 672] width 193 height 31
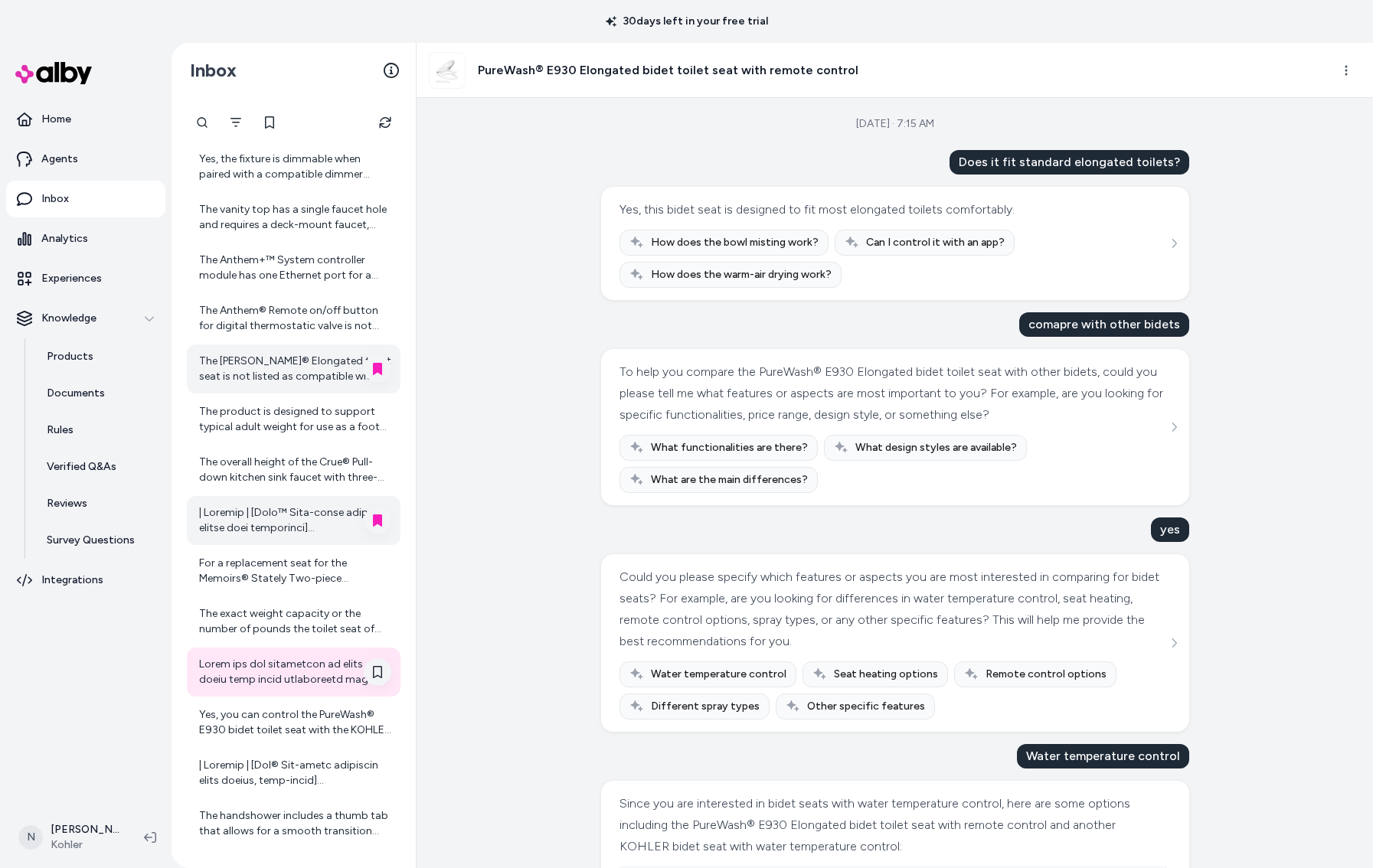
click at [376, 670] on icon at bounding box center [378, 672] width 13 height 13
drag, startPoint x: 290, startPoint y: 720, endPoint x: 321, endPoint y: 715, distance: 31.4
click at [290, 720] on div "Yes, you can control the PureWash® E930 bidet toilet seat with the KOHLER Konne…" at bounding box center [296, 722] width 193 height 31
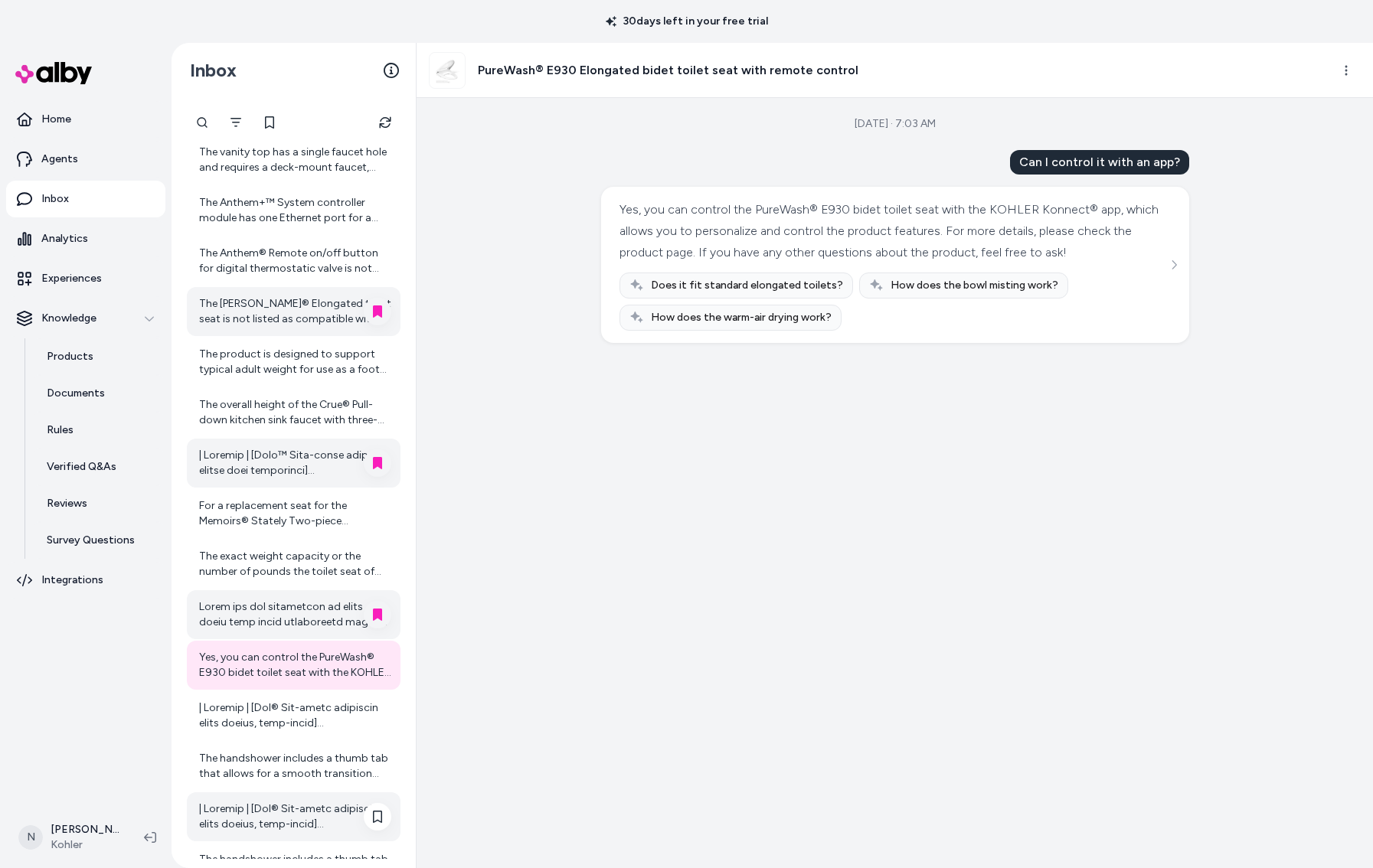
scroll to position [275, 0]
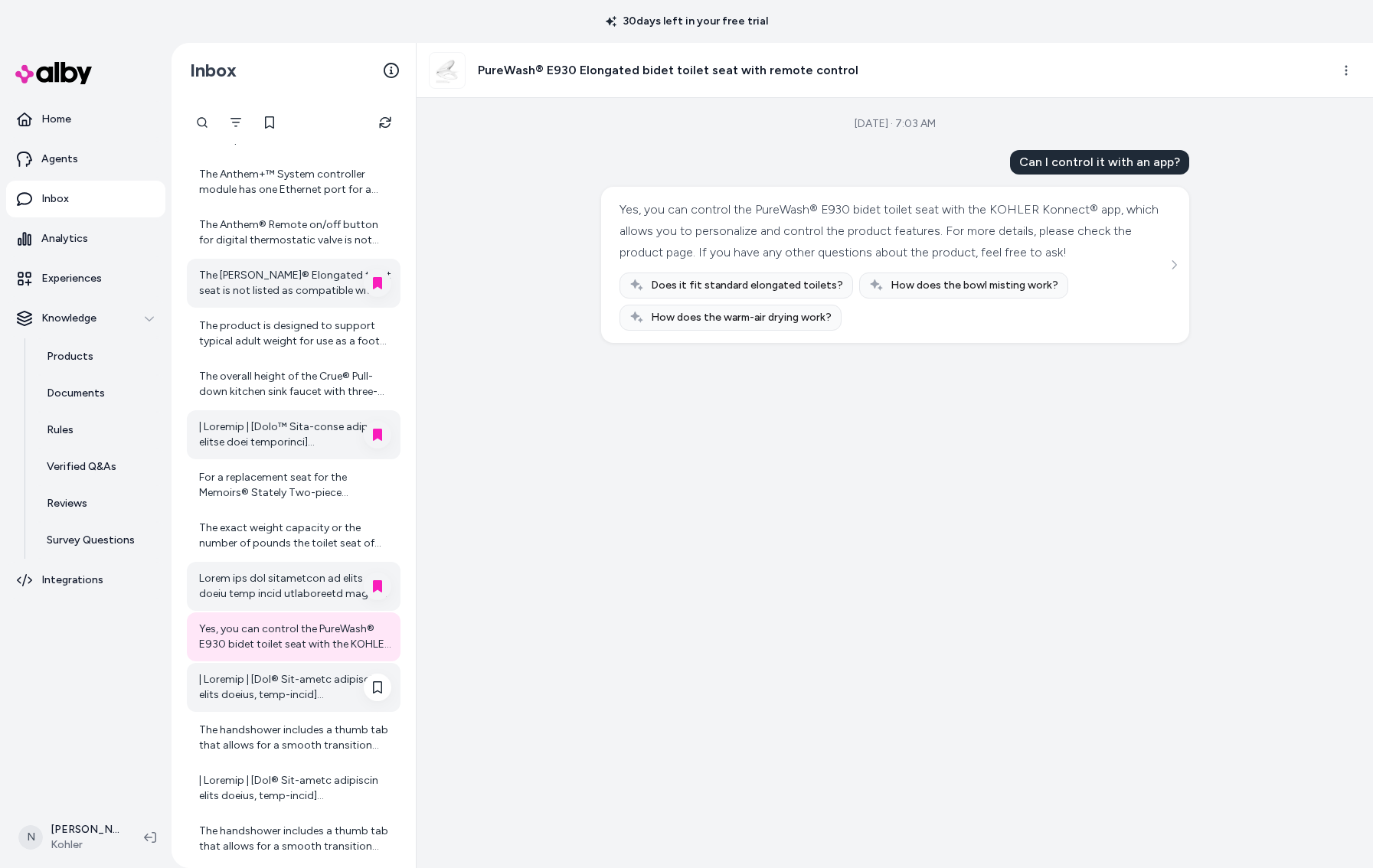
click at [283, 700] on div at bounding box center [296, 687] width 193 height 31
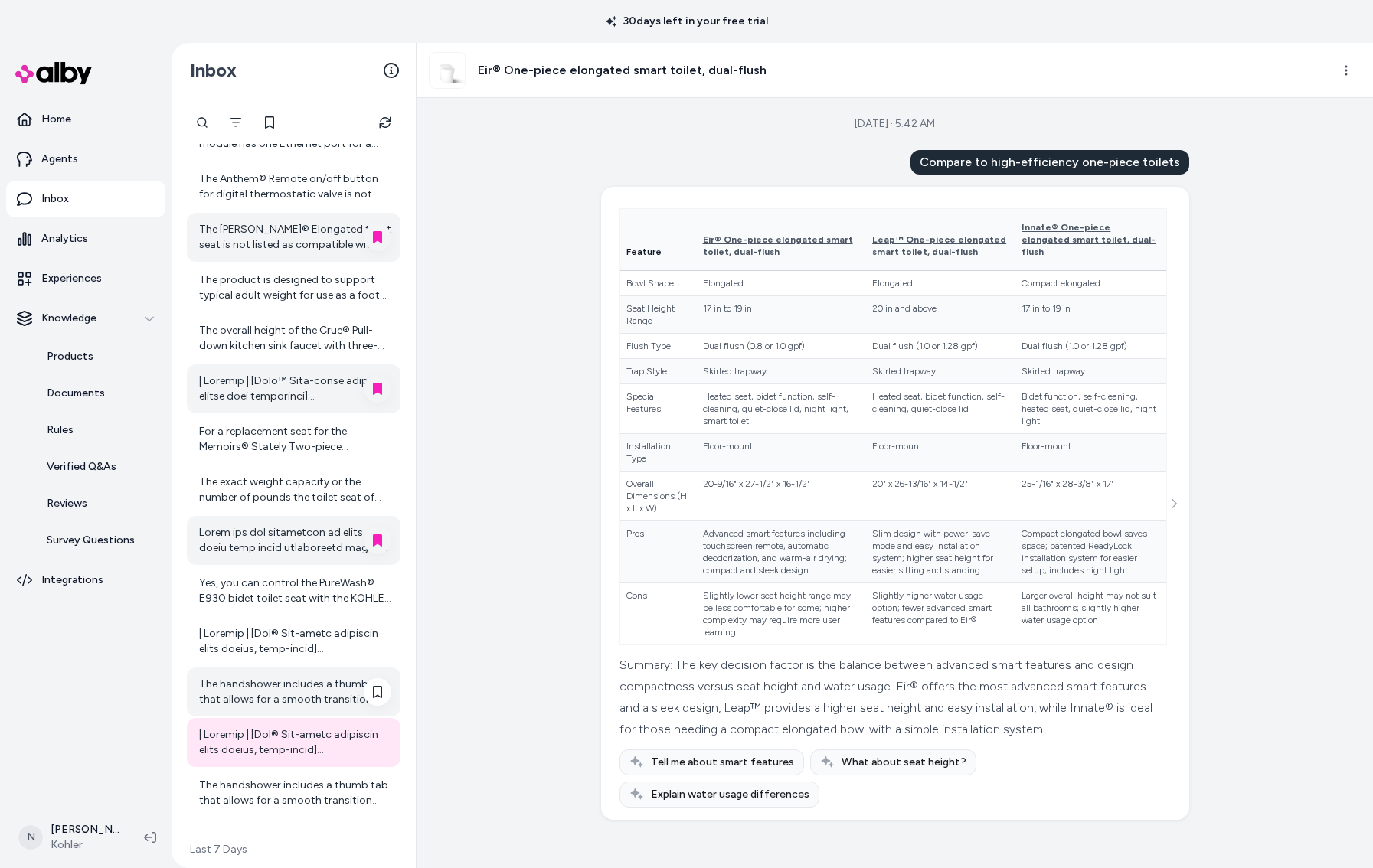
scroll to position [348, 0]
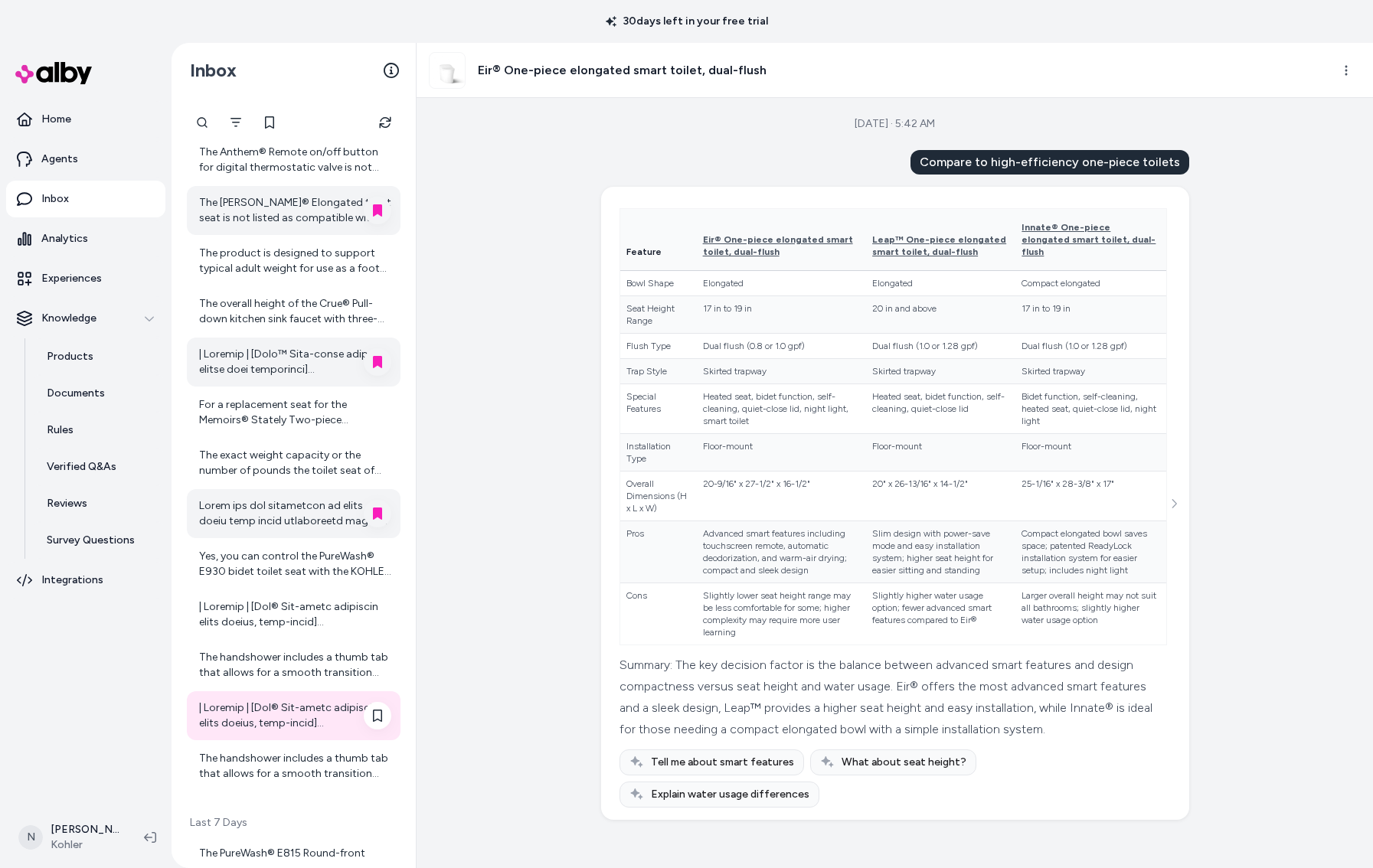
click at [281, 721] on div at bounding box center [296, 716] width 193 height 31
click at [285, 757] on div "The handshower includes a thumb tab that allows for a smooth transition between…" at bounding box center [296, 766] width 193 height 31
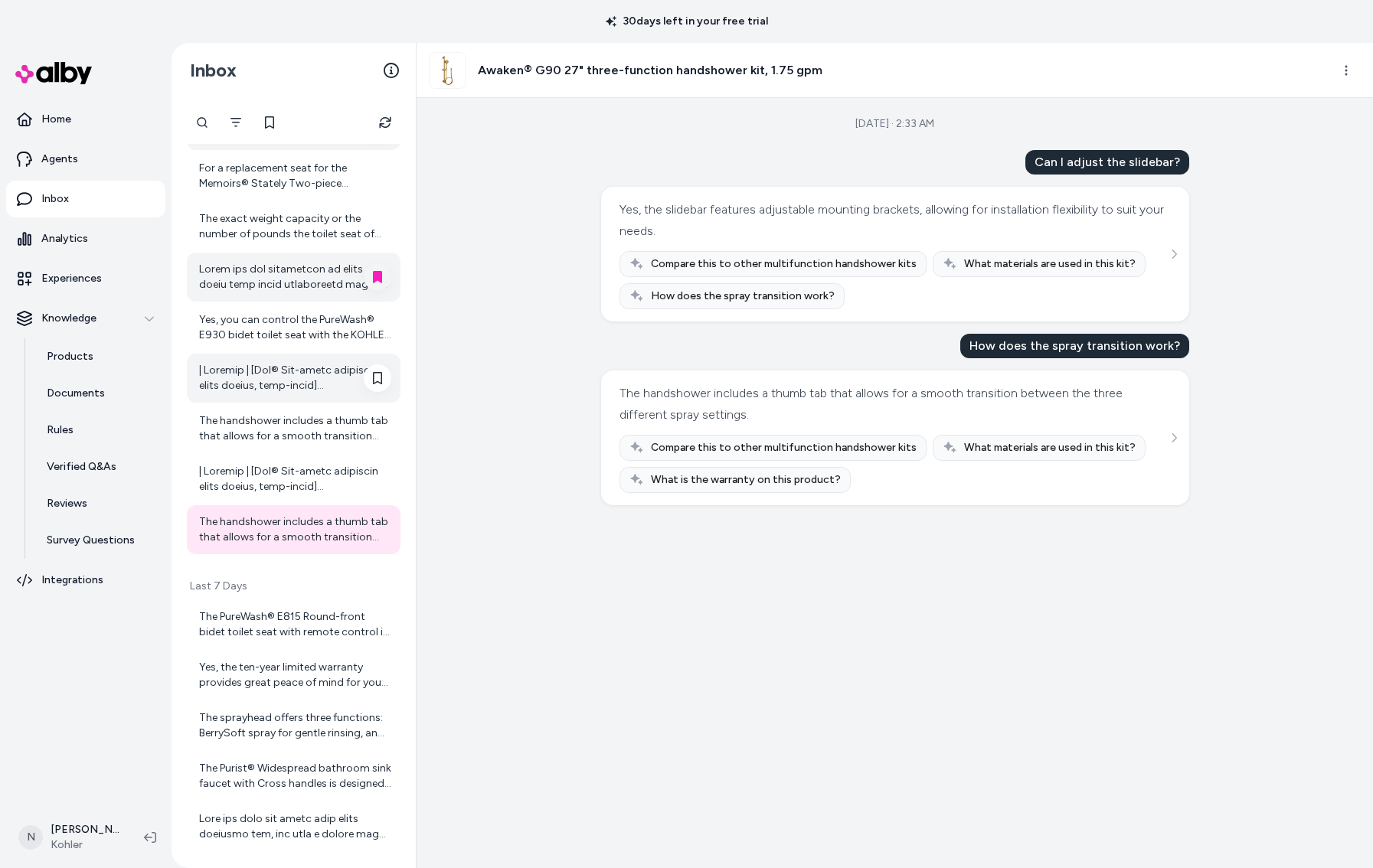
scroll to position [621, 0]
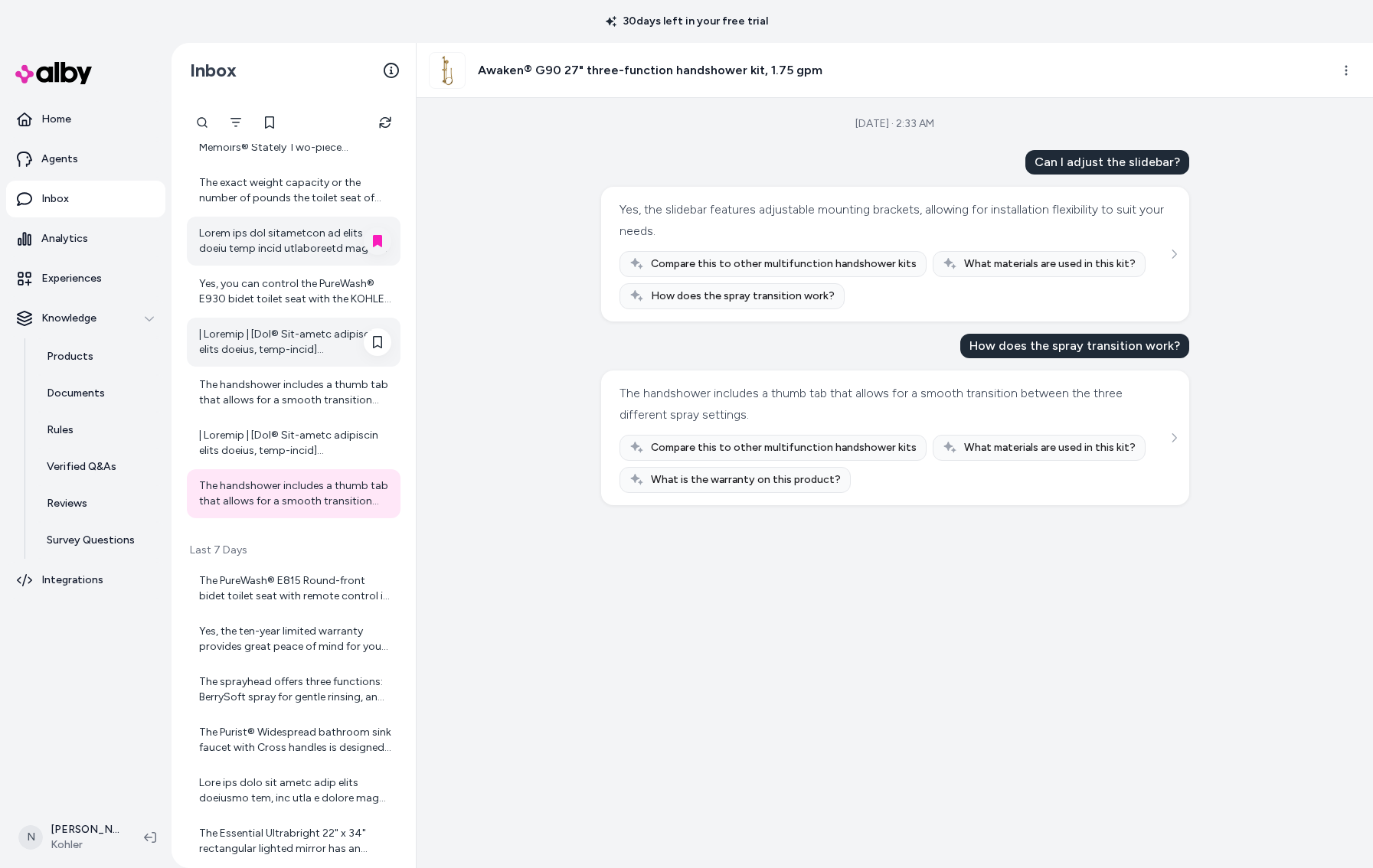
click at [260, 598] on div "The PureWash® E815 Round-front bidet toilet seat with remote control is not spe…" at bounding box center [296, 588] width 193 height 31
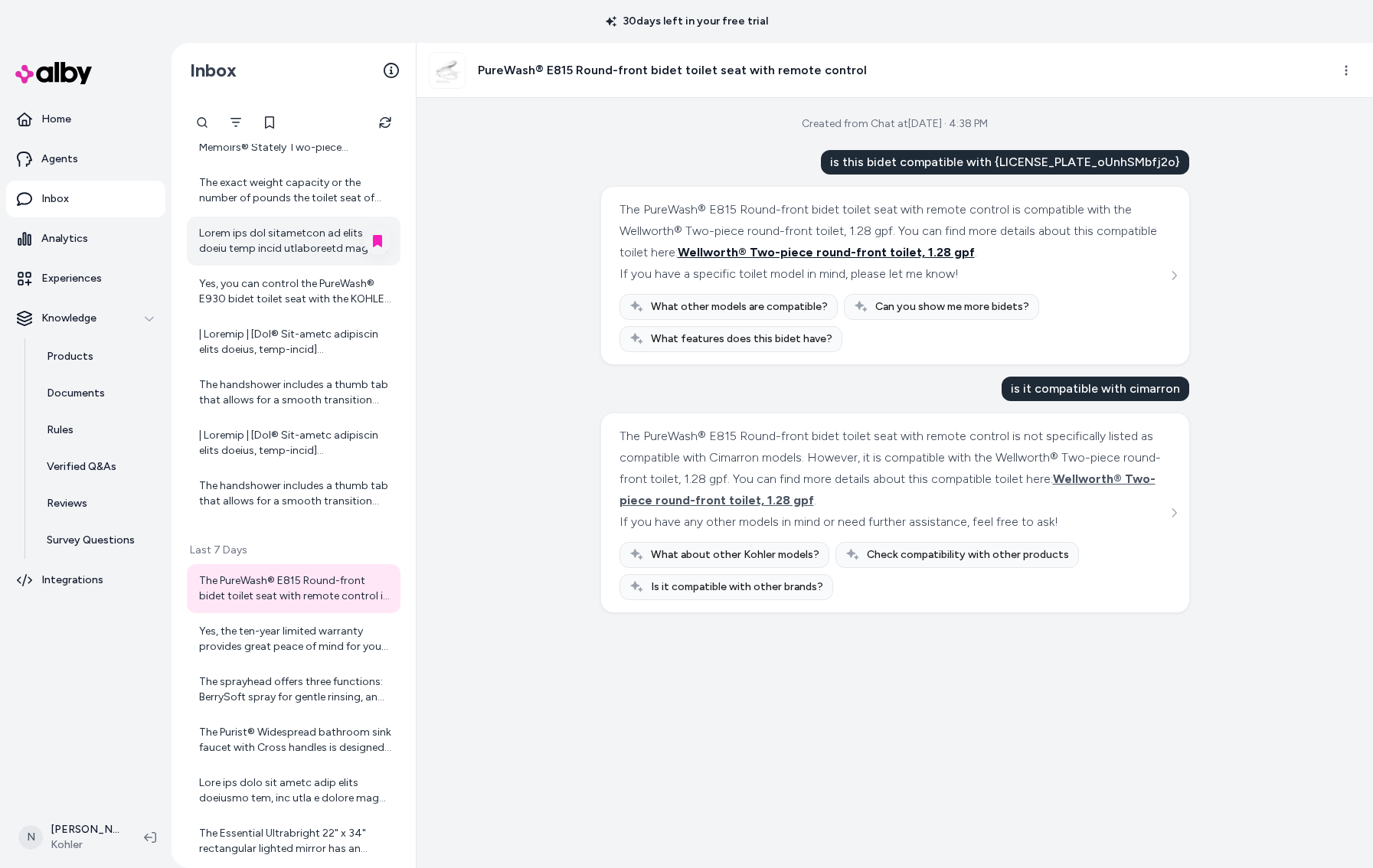
click at [815, 254] on span "Wellworth® Two-piece round-front toilet, 1.28 gpf" at bounding box center [826, 252] width 297 height 14
drag, startPoint x: 287, startPoint y: 652, endPoint x: 313, endPoint y: 650, distance: 26.1
click at [287, 652] on div "Yes, the ten-year limited warranty provides great peace of mind for your invest…" at bounding box center [296, 639] width 193 height 31
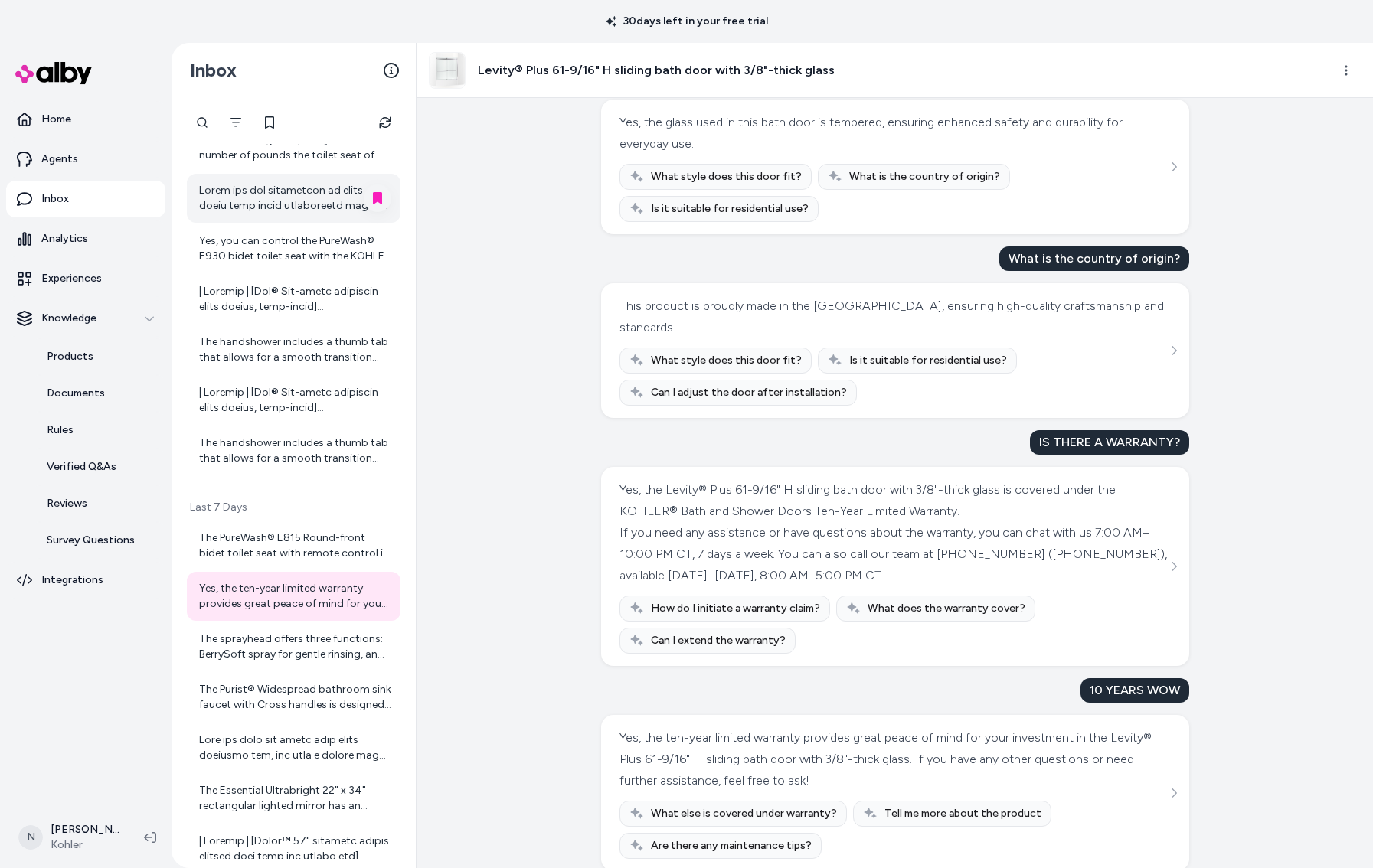
scroll to position [87, 0]
